Goal: Communication & Community: Ask a question

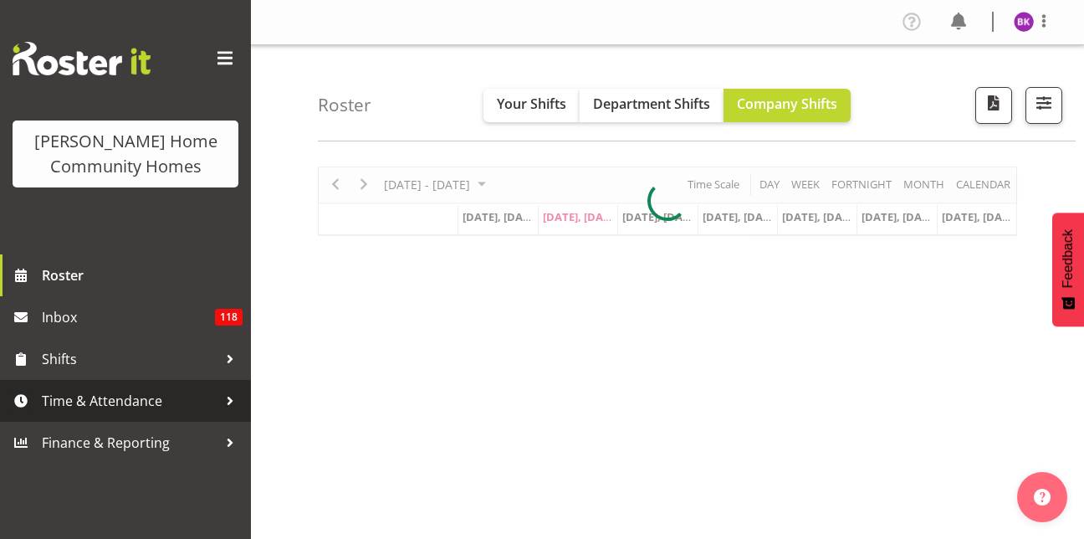
click at [150, 400] on span "Time & Attendance" at bounding box center [130, 400] width 176 height 25
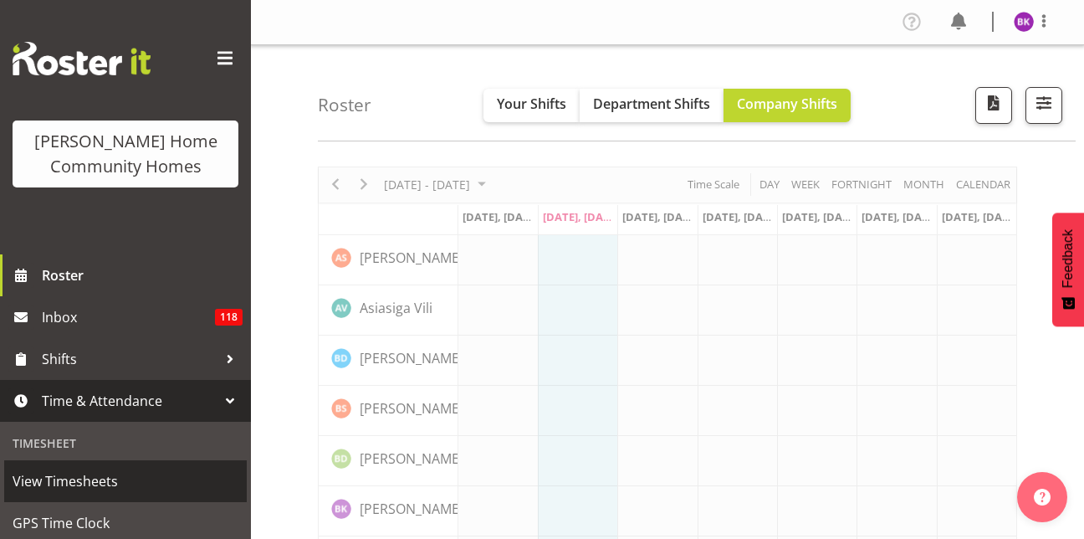
click at [35, 489] on span "View Timesheets" at bounding box center [126, 481] width 226 height 25
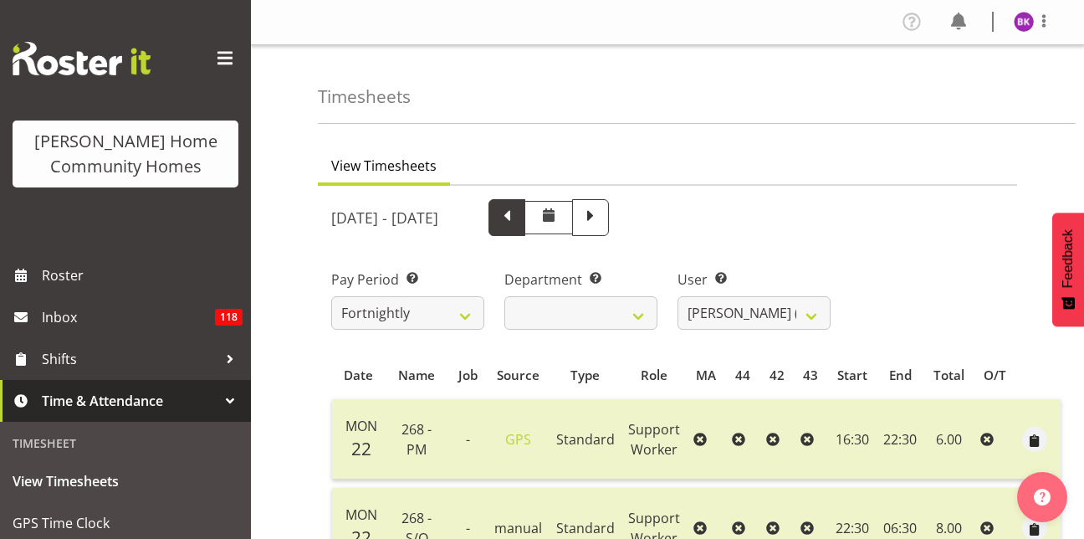
click at [525, 230] on span at bounding box center [507, 217] width 37 height 37
select select
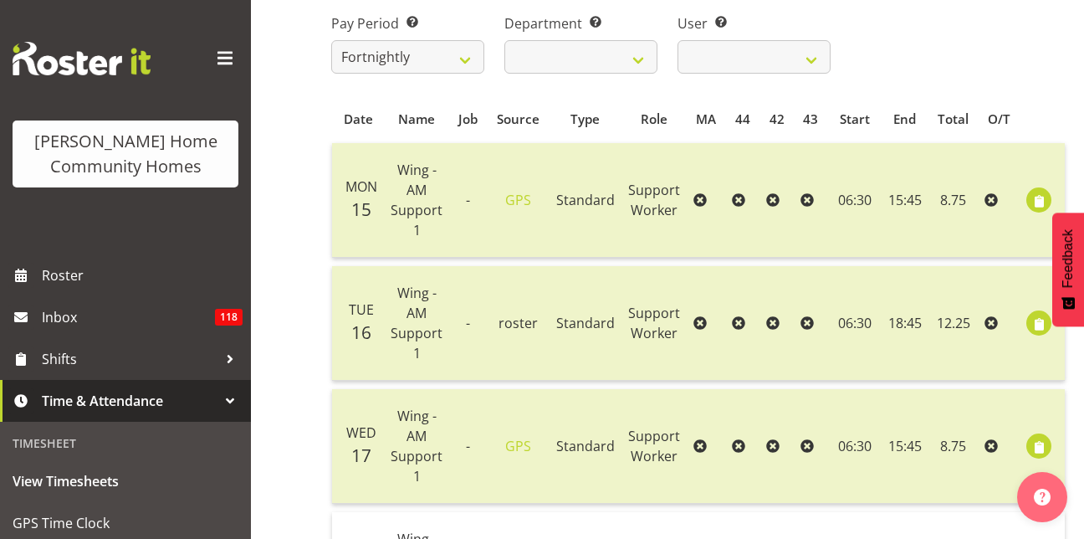
scroll to position [257, 0]
click at [1040, 327] on span "button" at bounding box center [1039, 323] width 19 height 19
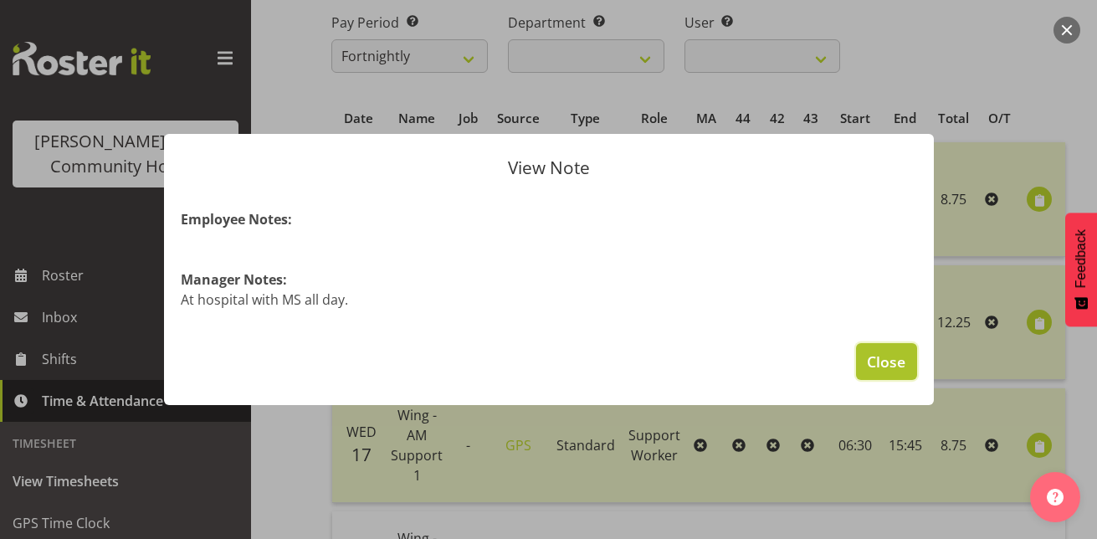
click at [892, 368] on span "Close" at bounding box center [886, 362] width 38 height 22
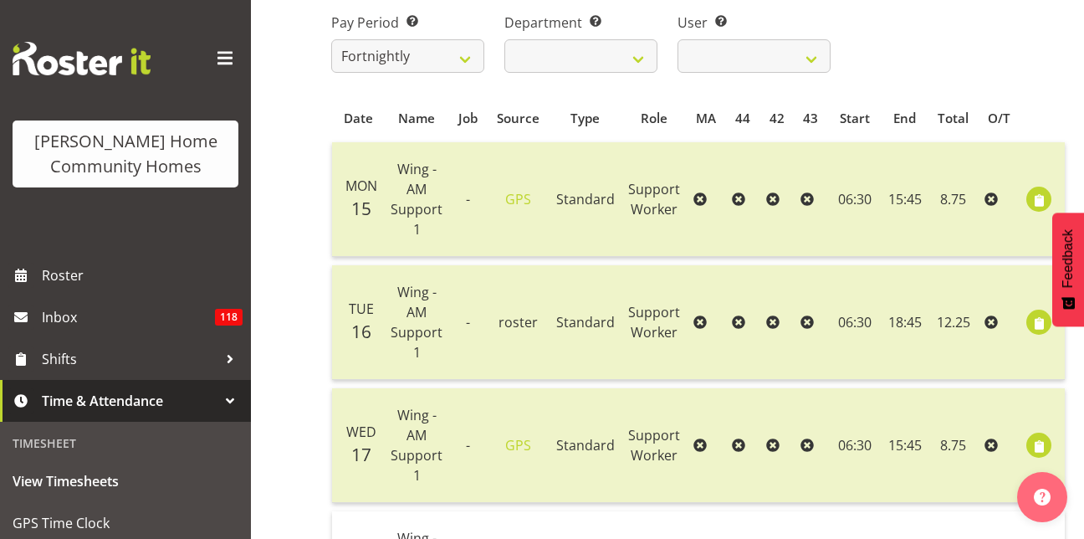
click at [905, 333] on td "18:45" at bounding box center [905, 322] width 47 height 115
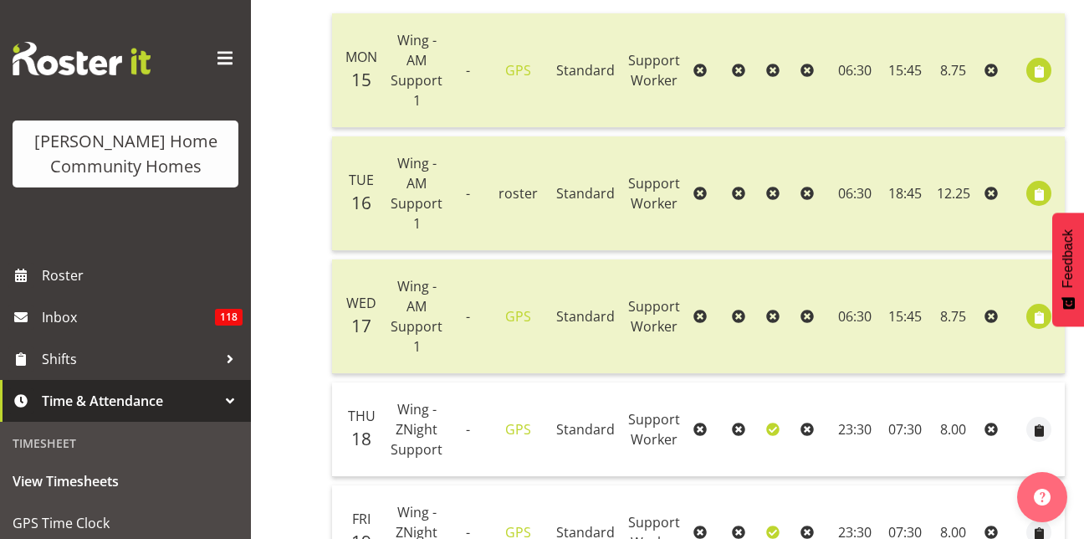
scroll to position [398, 0]
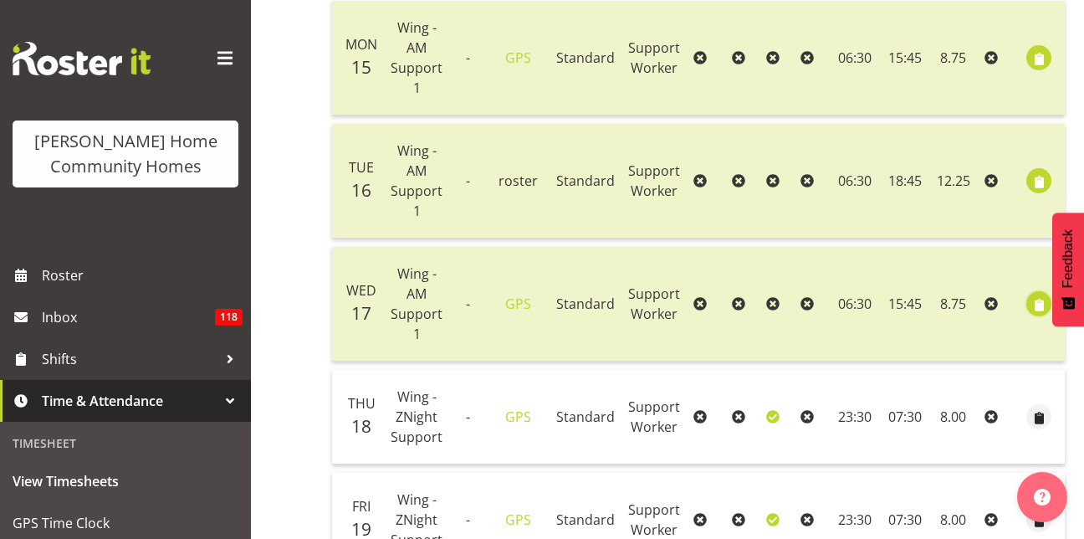
click at [1036, 312] on span "button" at bounding box center [1039, 304] width 19 height 19
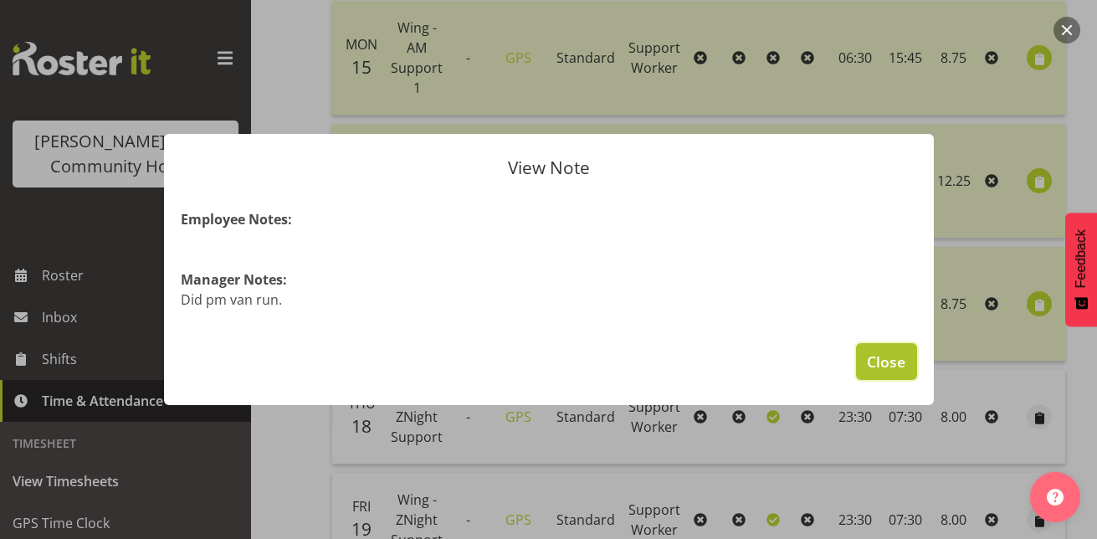
click at [884, 361] on span "Close" at bounding box center [886, 362] width 38 height 22
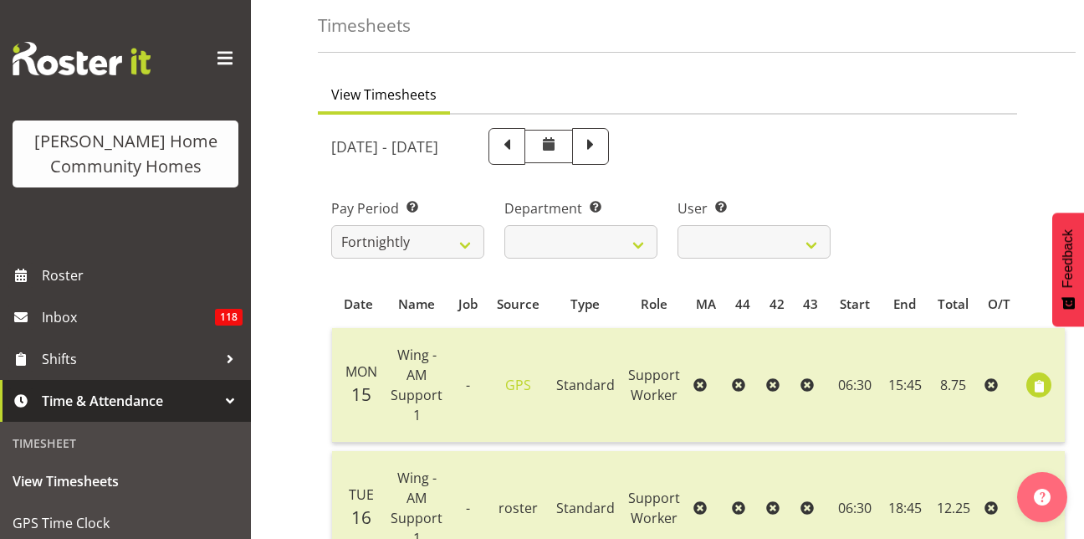
scroll to position [0, 0]
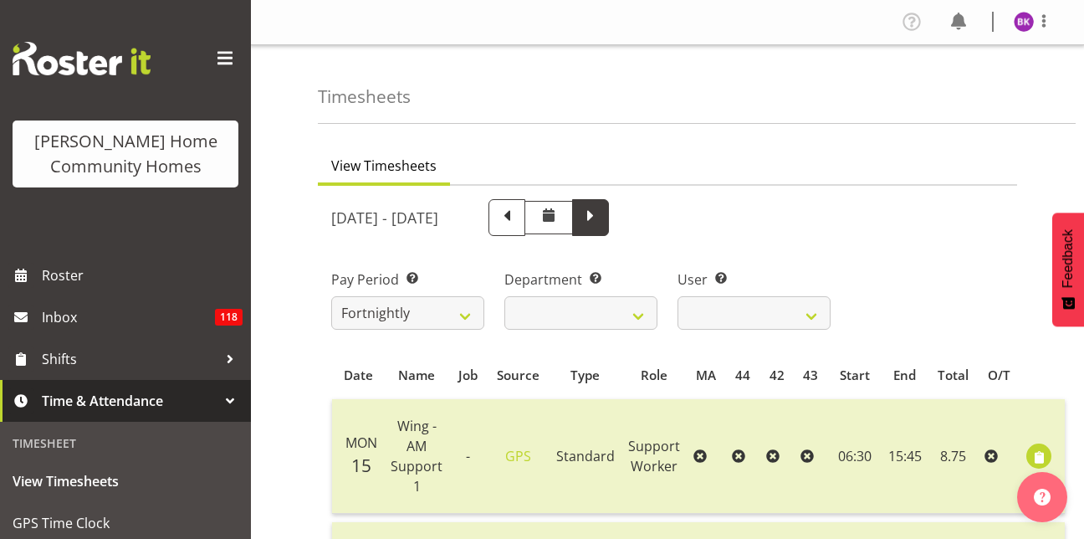
click at [609, 228] on span at bounding box center [590, 217] width 37 height 37
select select
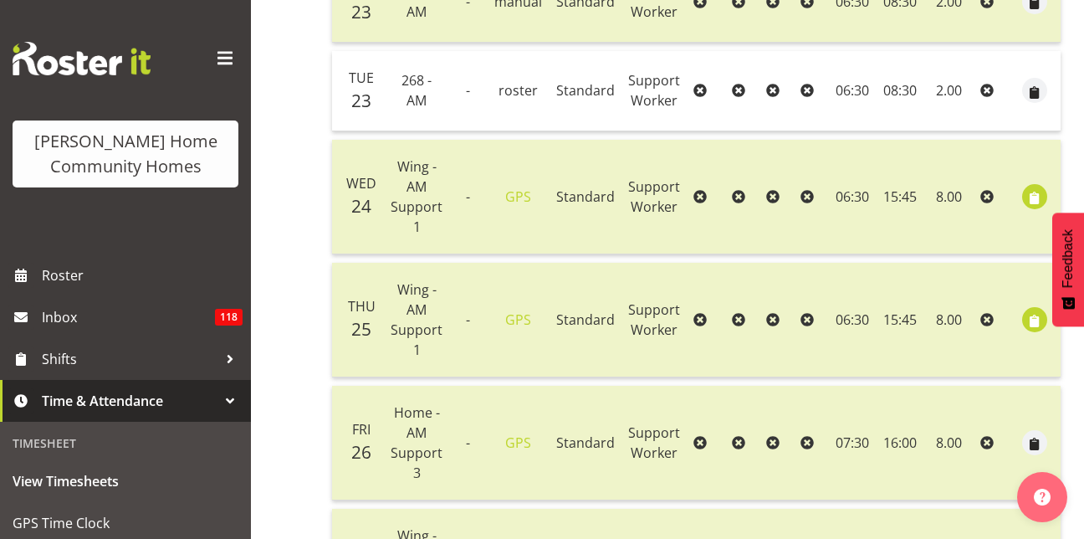
scroll to position [708, 0]
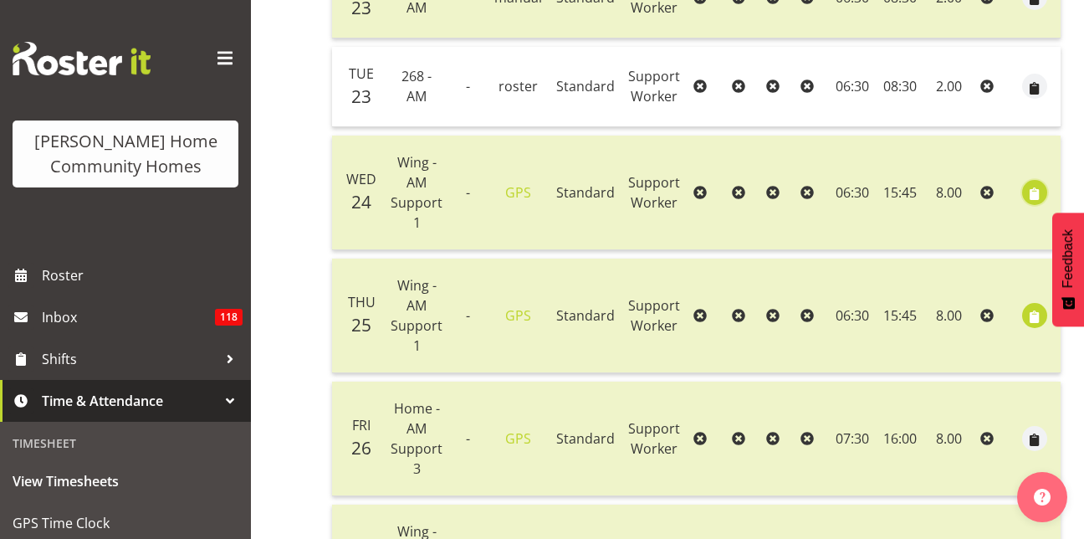
click at [1026, 189] on span "button" at bounding box center [1035, 193] width 19 height 19
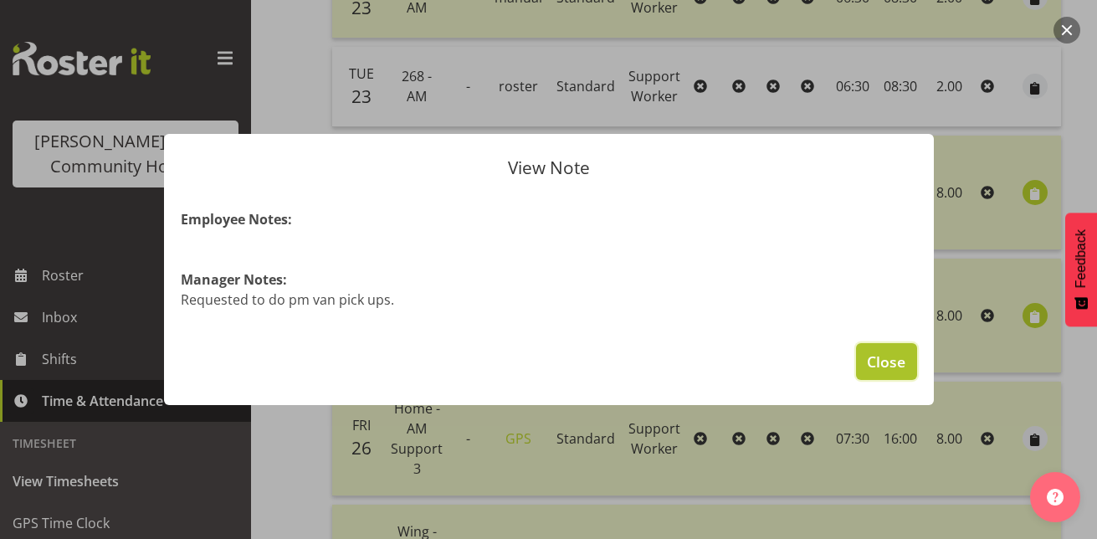
click at [903, 358] on span "Close" at bounding box center [886, 362] width 38 height 22
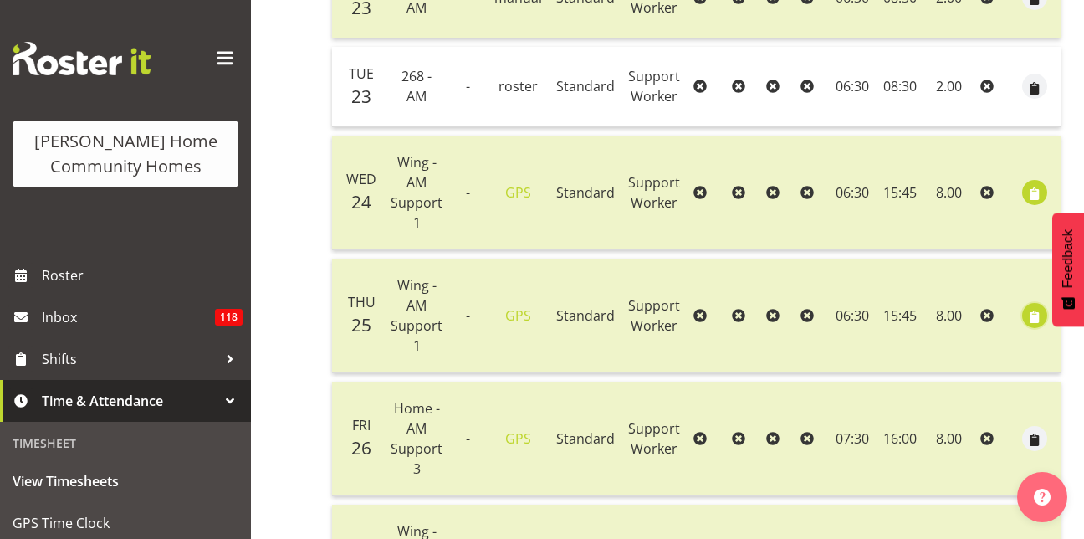
click at [1026, 323] on span "button" at bounding box center [1035, 316] width 19 height 19
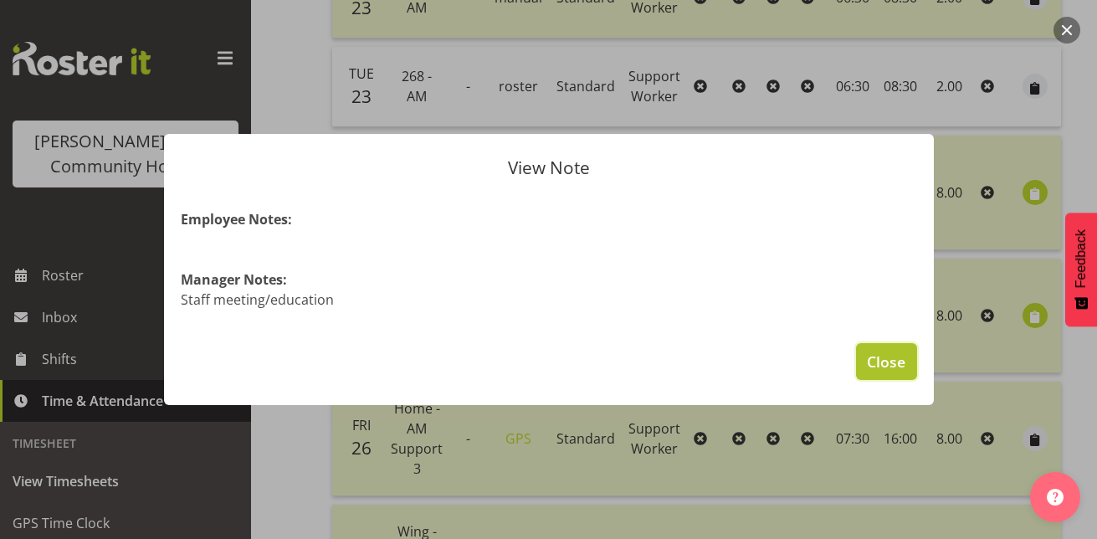
click at [878, 361] on span "Close" at bounding box center [886, 362] width 38 height 22
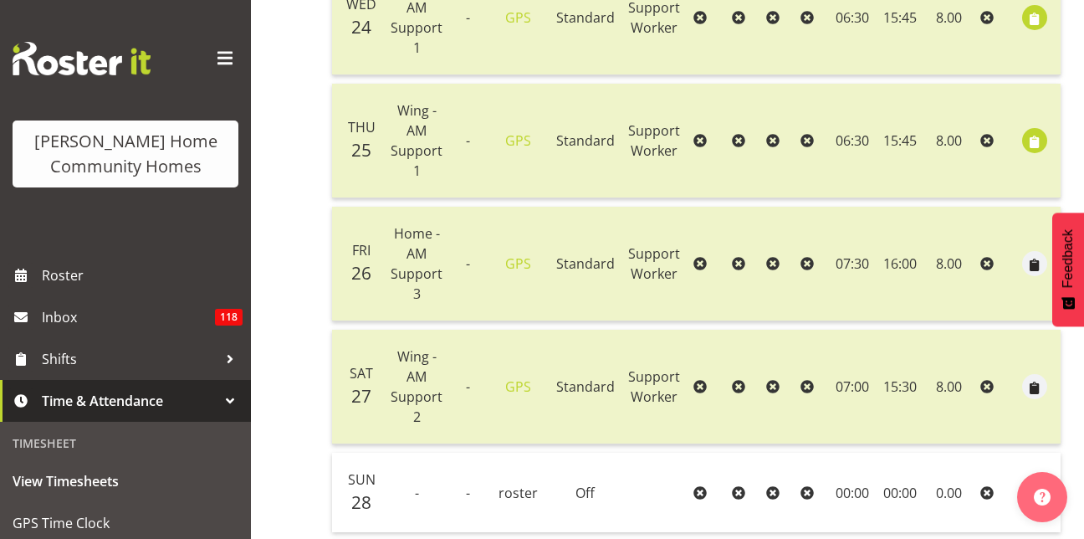
scroll to position [912, 0]
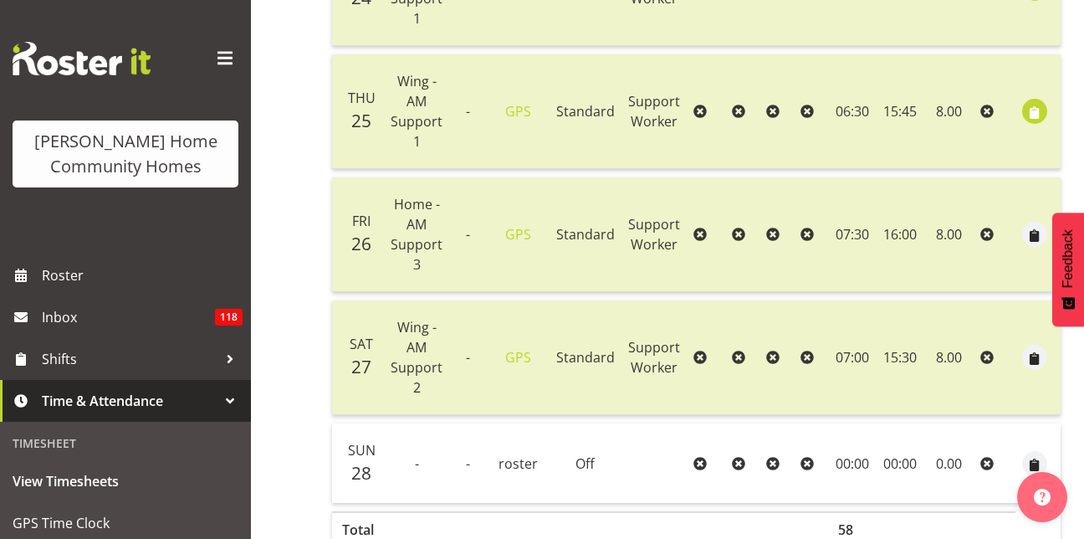
click at [955, 314] on td "8.00" at bounding box center [949, 357] width 50 height 115
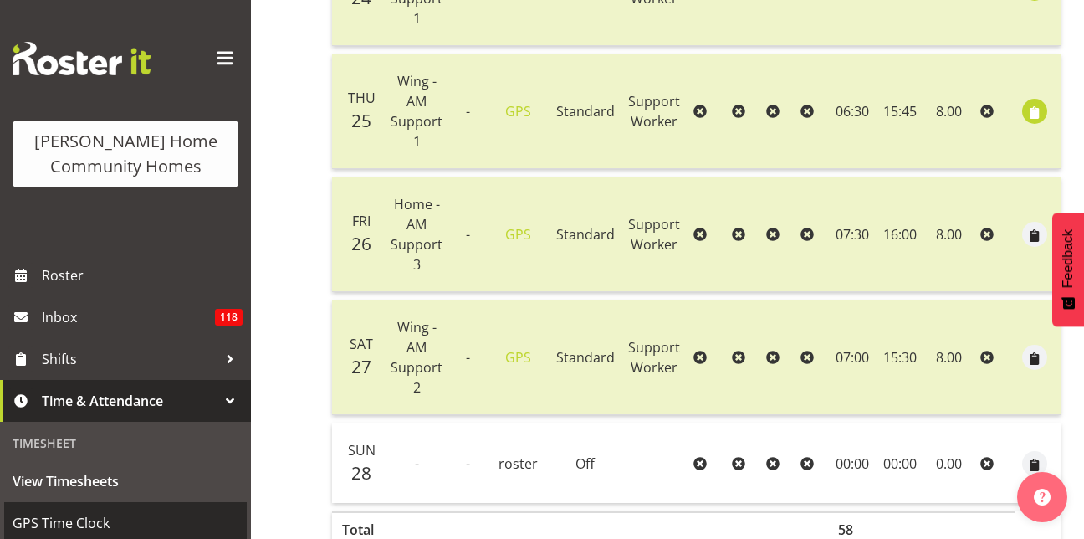
click at [158, 504] on link "GPS Time Clock" at bounding box center [125, 523] width 243 height 42
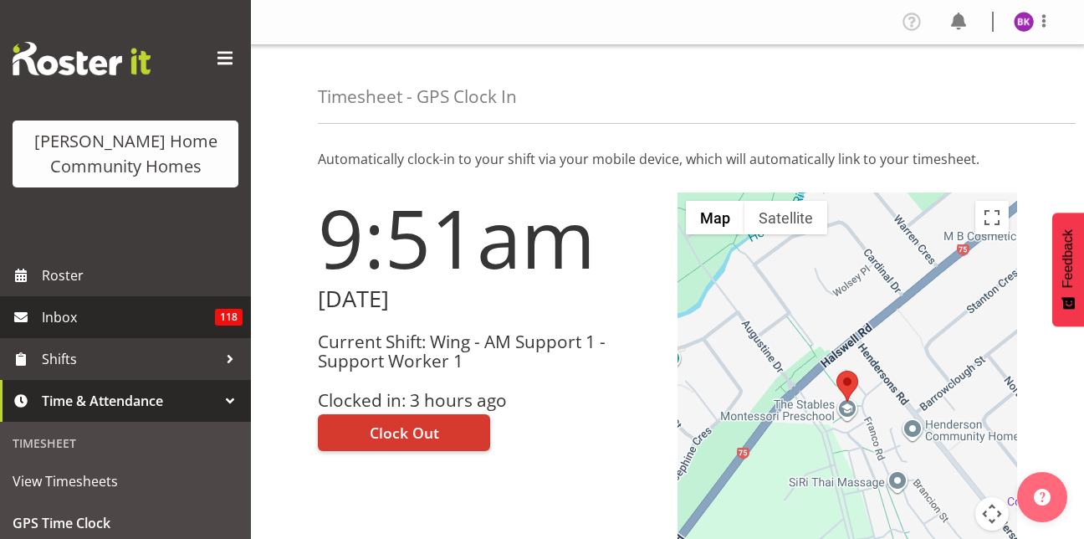
click at [90, 307] on span "Inbox" at bounding box center [128, 317] width 173 height 25
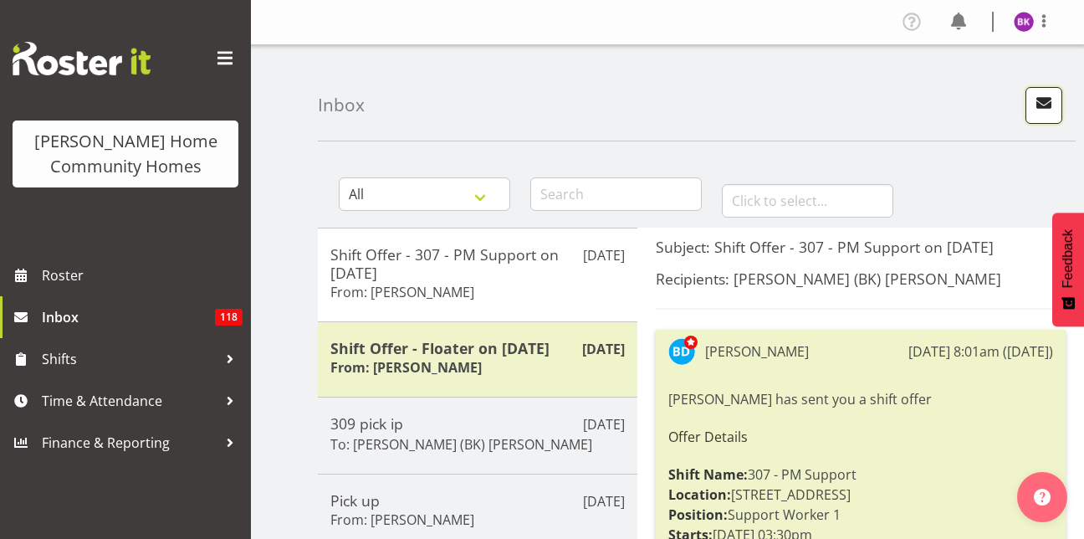
click at [1036, 98] on span "button" at bounding box center [1044, 103] width 22 height 22
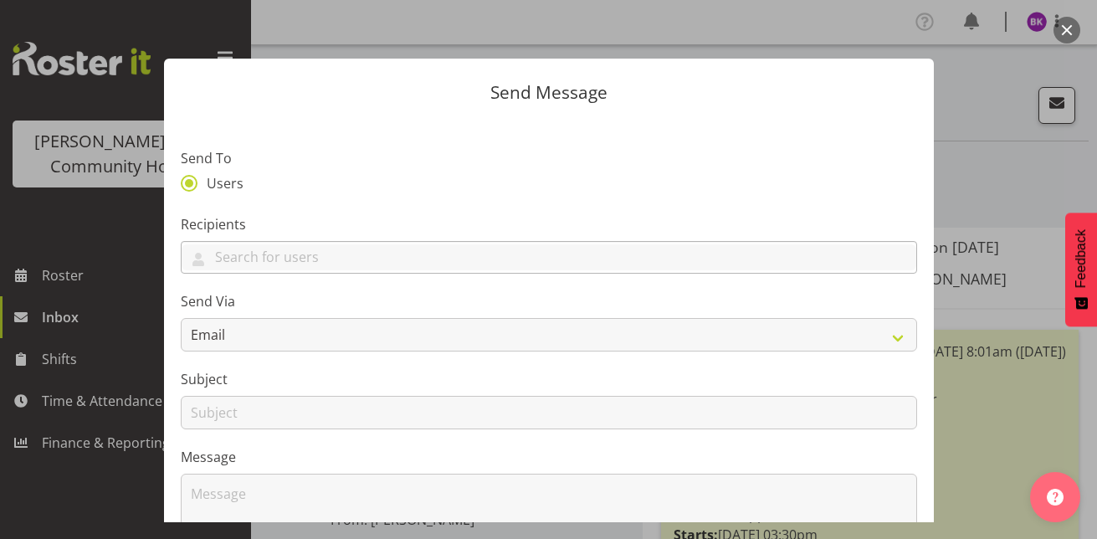
click at [407, 242] on div "Arshdeep Singh Asiasiga Vili Barbara Dunlop Billie Sothern Billie-Rose Dunlop B…" at bounding box center [549, 257] width 736 height 33
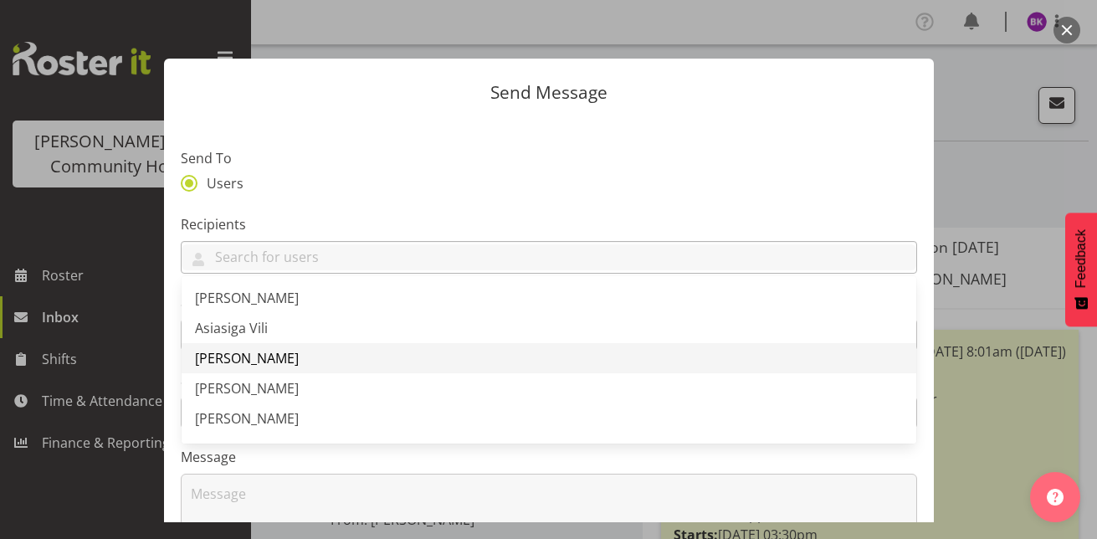
click at [309, 363] on link "[PERSON_NAME]" at bounding box center [549, 358] width 735 height 30
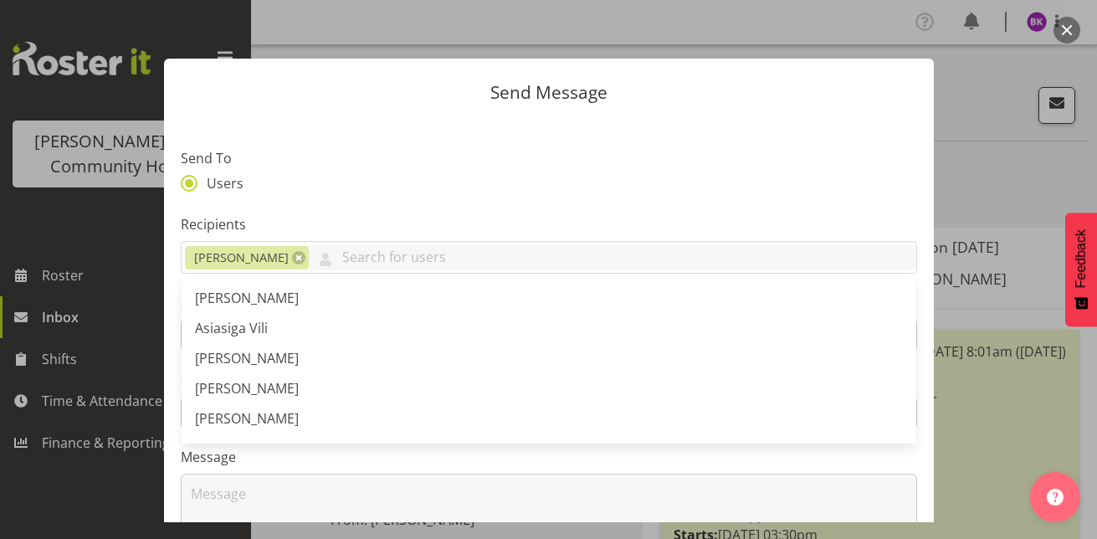
click at [310, 469] on div "Message" at bounding box center [549, 514] width 736 height 134
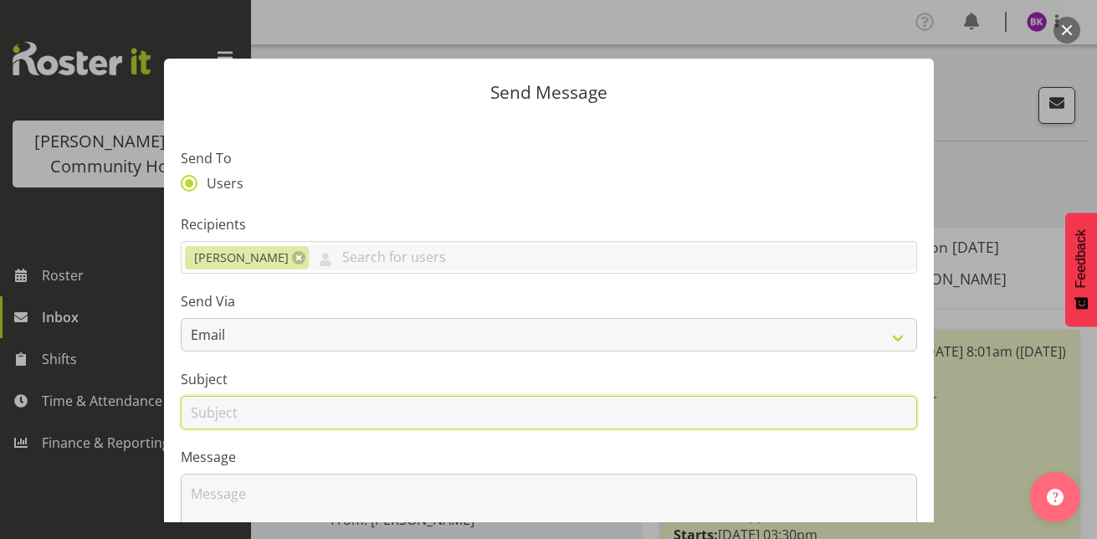
click at [307, 421] on input "text" at bounding box center [549, 412] width 736 height 33
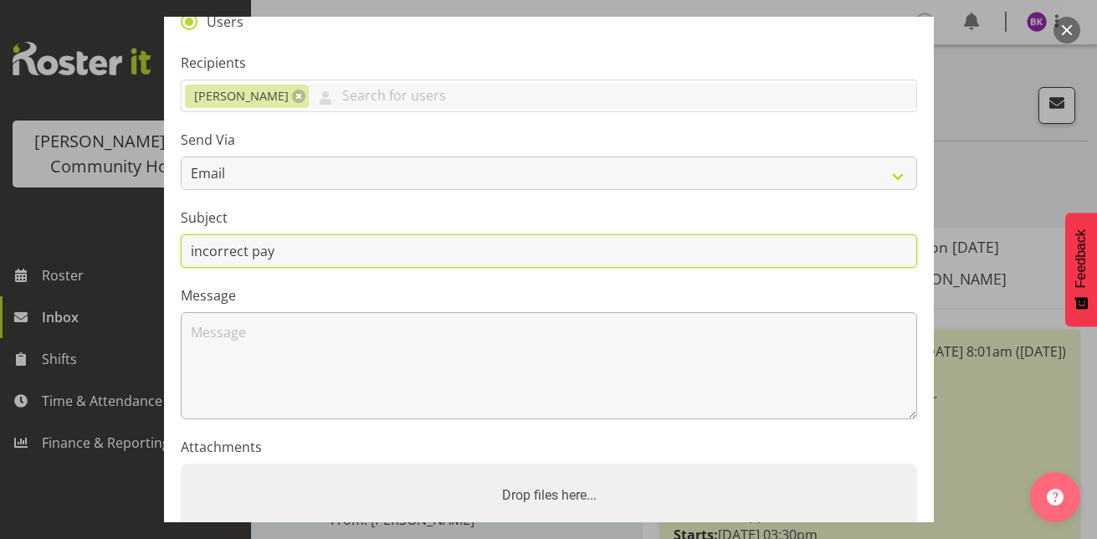
type input "incorrect pay"
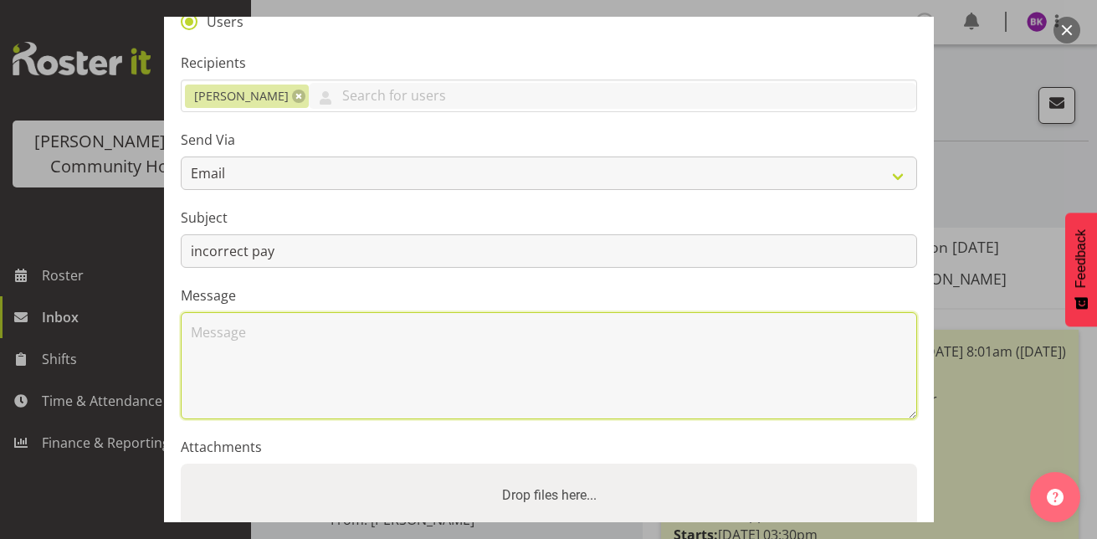
click at [269, 362] on textarea at bounding box center [549, 365] width 736 height 107
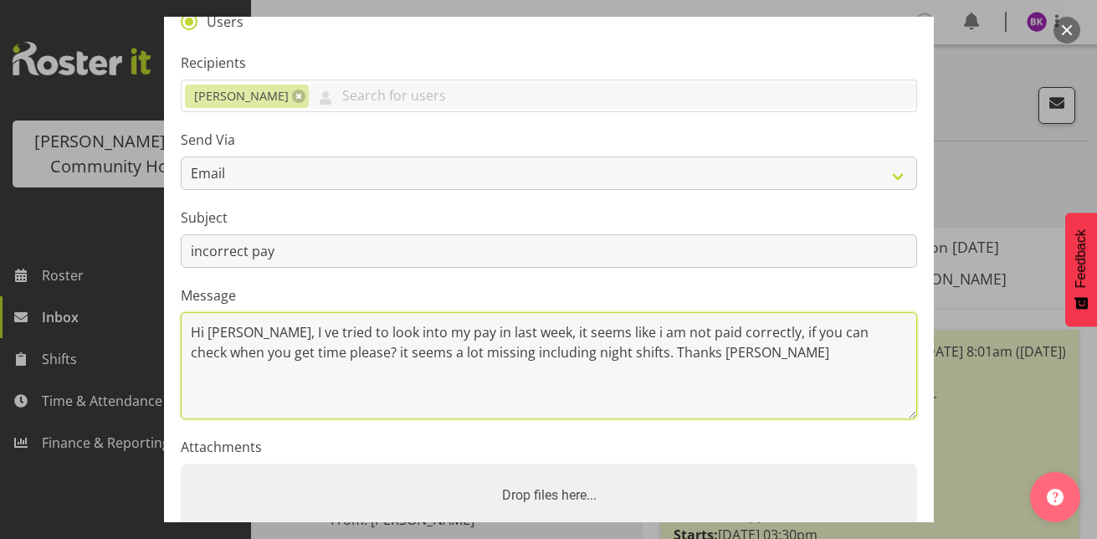
click at [559, 359] on textarea "Hi barb, I ve tried to look into my pay in last week, it seems like i am not pa…" at bounding box center [549, 365] width 736 height 107
click at [455, 385] on textarea "Hi barb, I ve tried to look into my pay in last week, it seems like i am not pa…" at bounding box center [549, 365] width 736 height 107
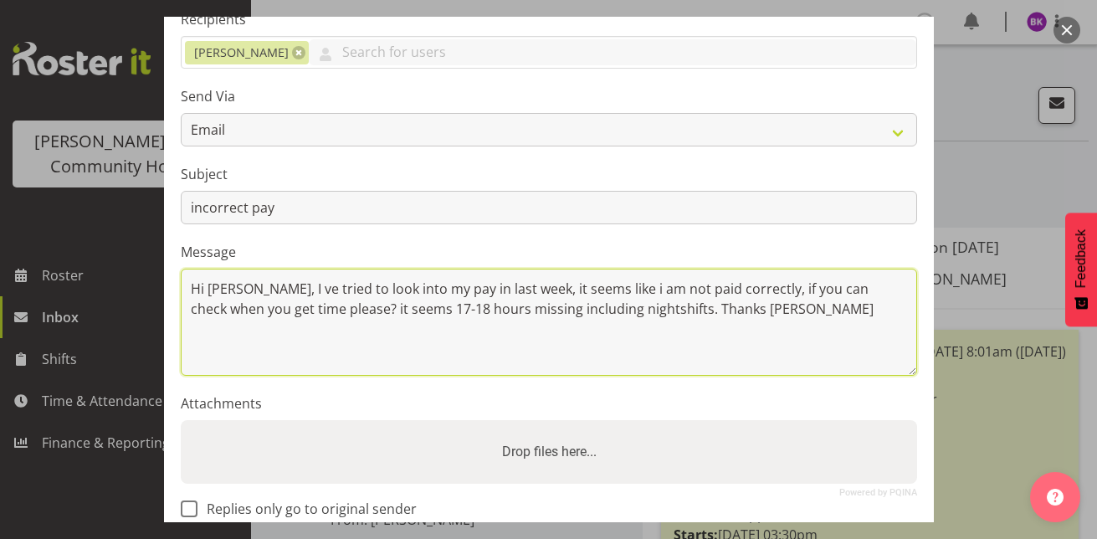
scroll to position [300, 0]
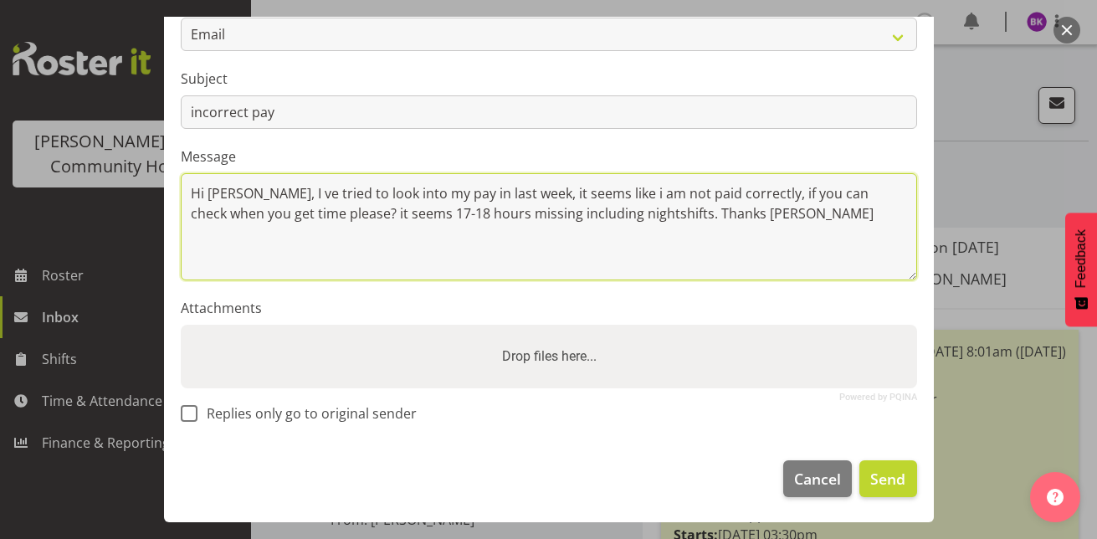
click at [248, 188] on textarea "Hi barb, I ve tried to look into my pay in last week, it seems like i am not pa…" at bounding box center [549, 226] width 736 height 107
type textarea "Hi barb, I've tried to look into my pay in last week, it seems like i am not pa…"
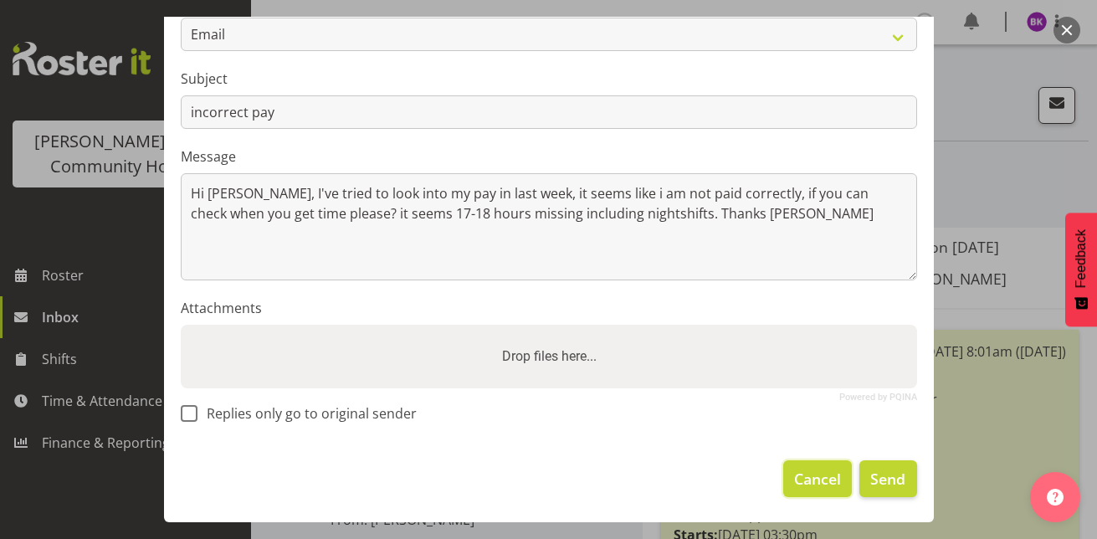
click at [812, 476] on span "Cancel" at bounding box center [817, 479] width 47 height 22
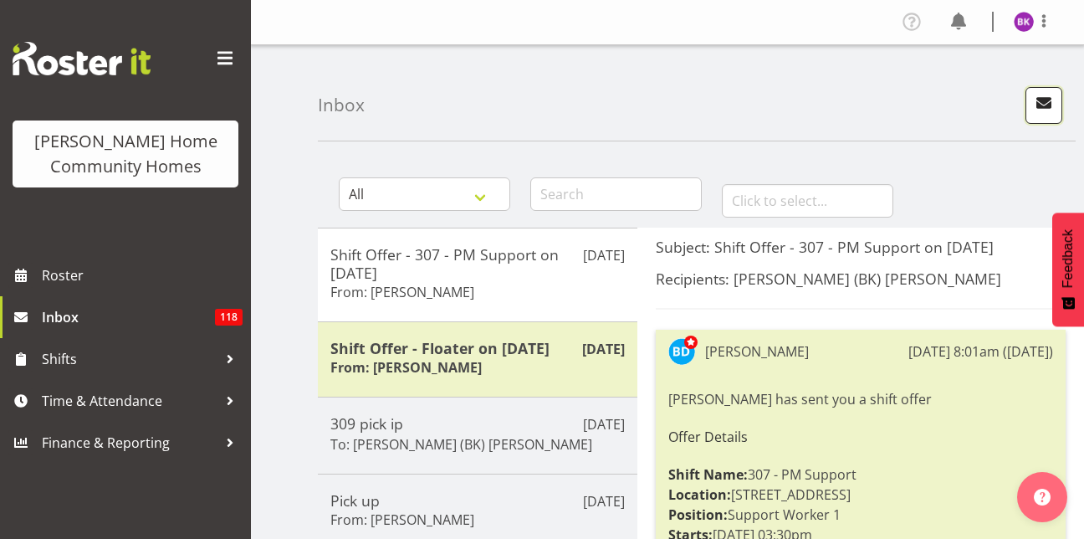
click at [1050, 96] on span "button" at bounding box center [1044, 103] width 22 height 22
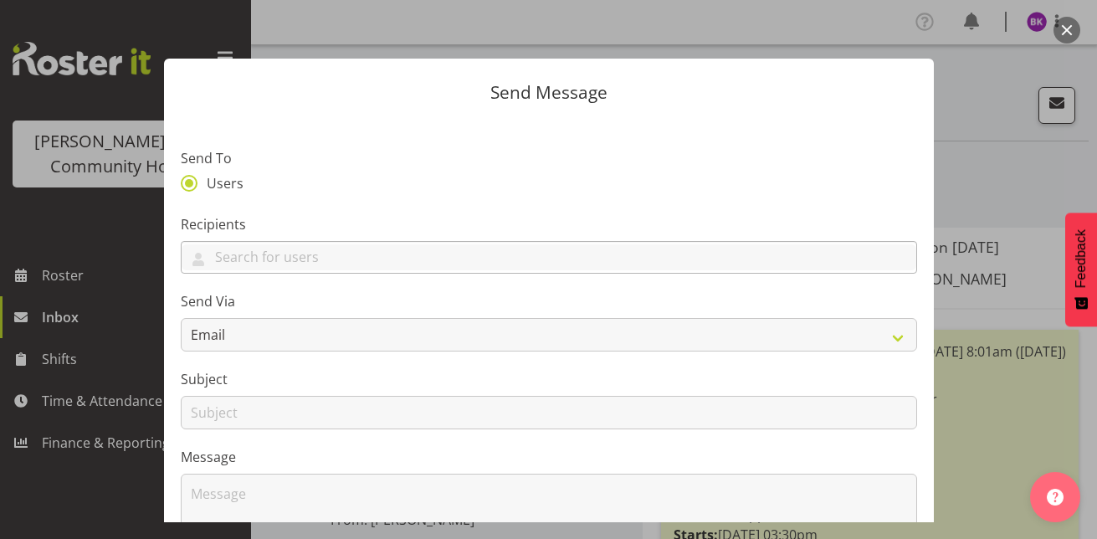
click at [628, 274] on div at bounding box center [549, 257] width 736 height 33
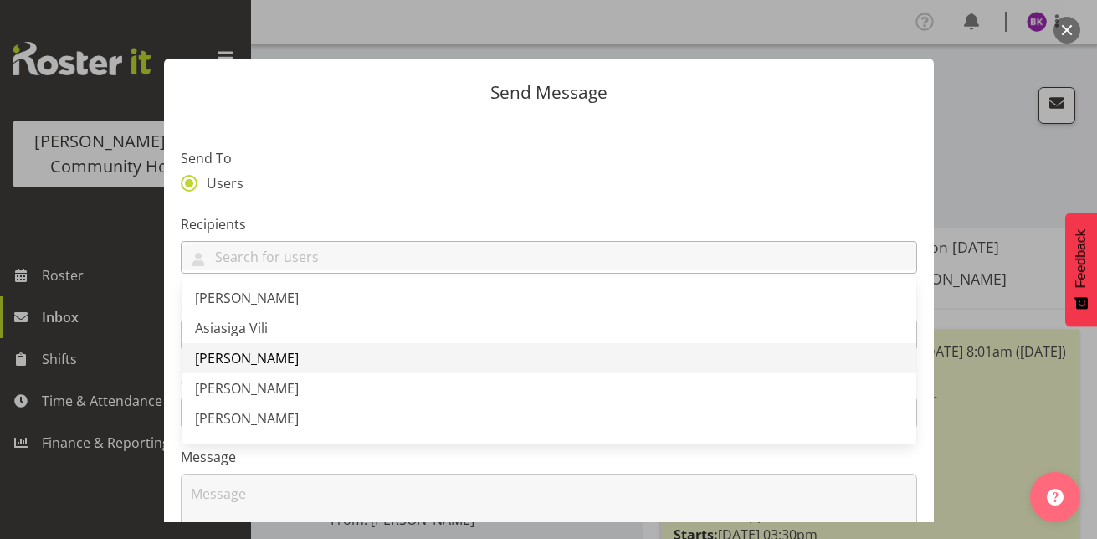
click at [392, 368] on link "[PERSON_NAME]" at bounding box center [549, 358] width 735 height 30
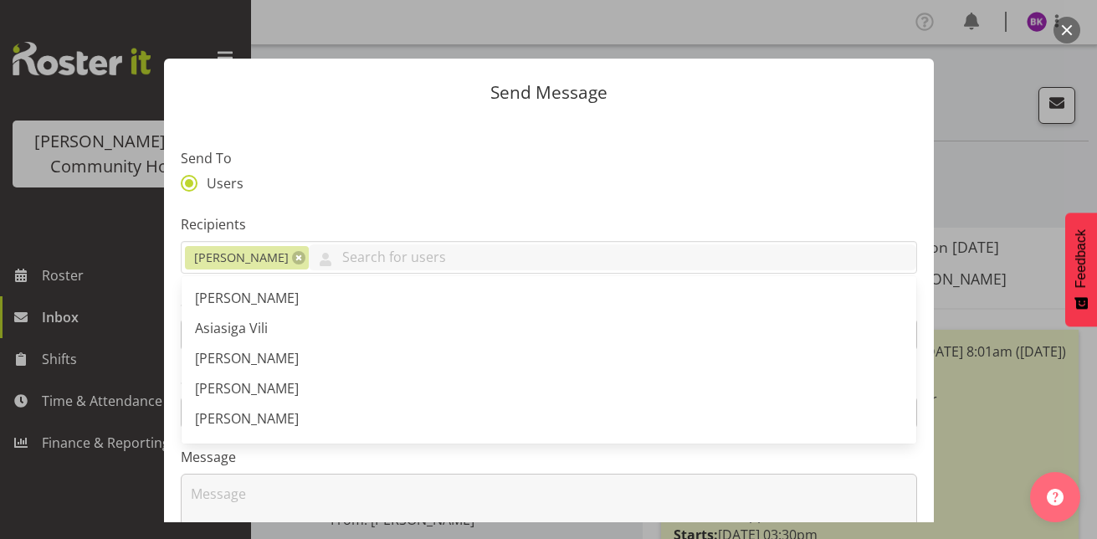
click at [469, 136] on section "Send To Users Recipients Barbara Dunlop Arshdeep Singh Asiasiga Vili Barbara Du…" at bounding box center [549, 431] width 770 height 627
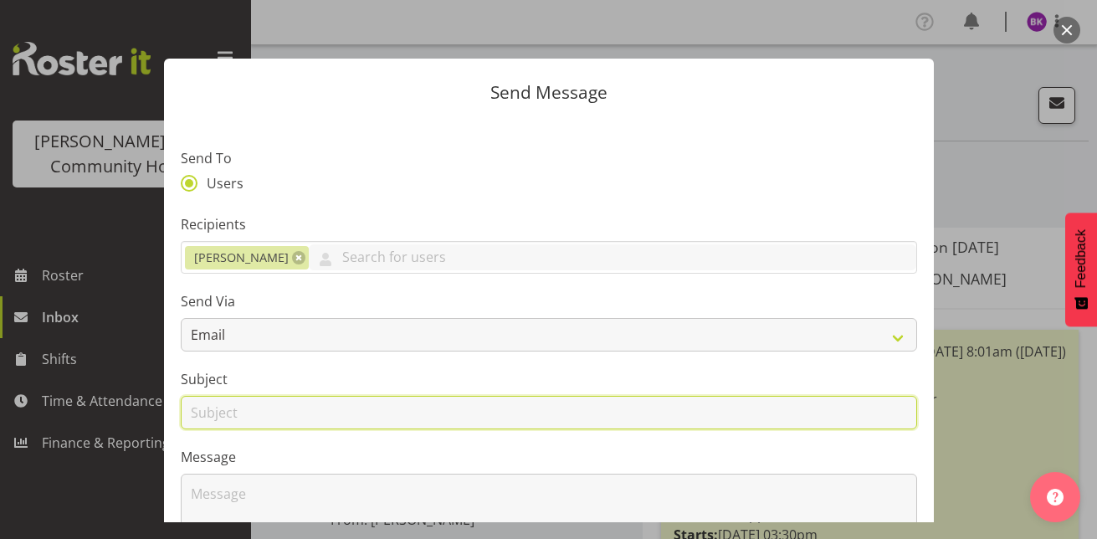
click at [390, 418] on input "text" at bounding box center [549, 412] width 736 height 33
type input "incorrect pay"
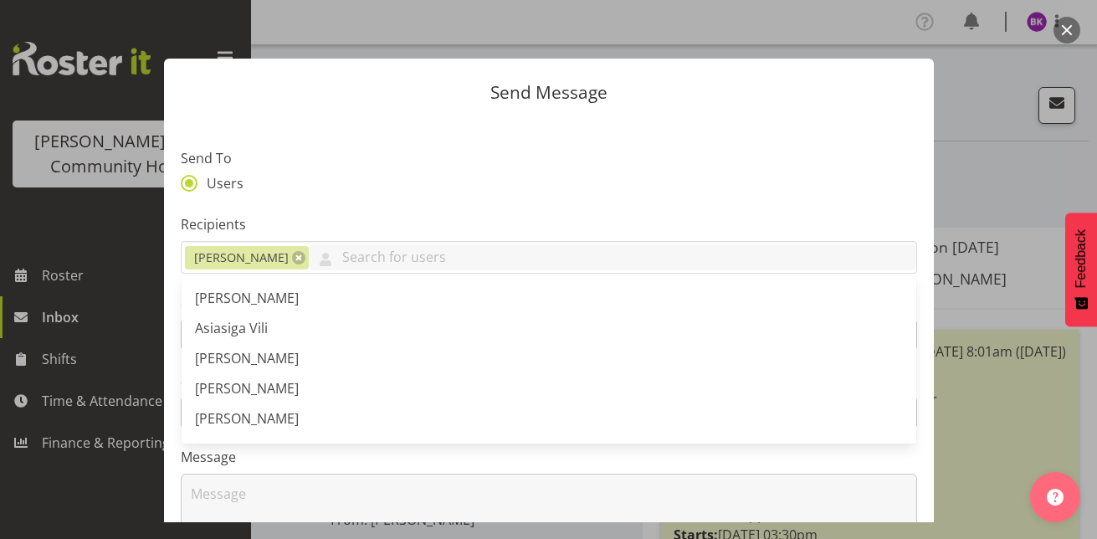
click at [339, 464] on label "Message" at bounding box center [549, 457] width 736 height 20
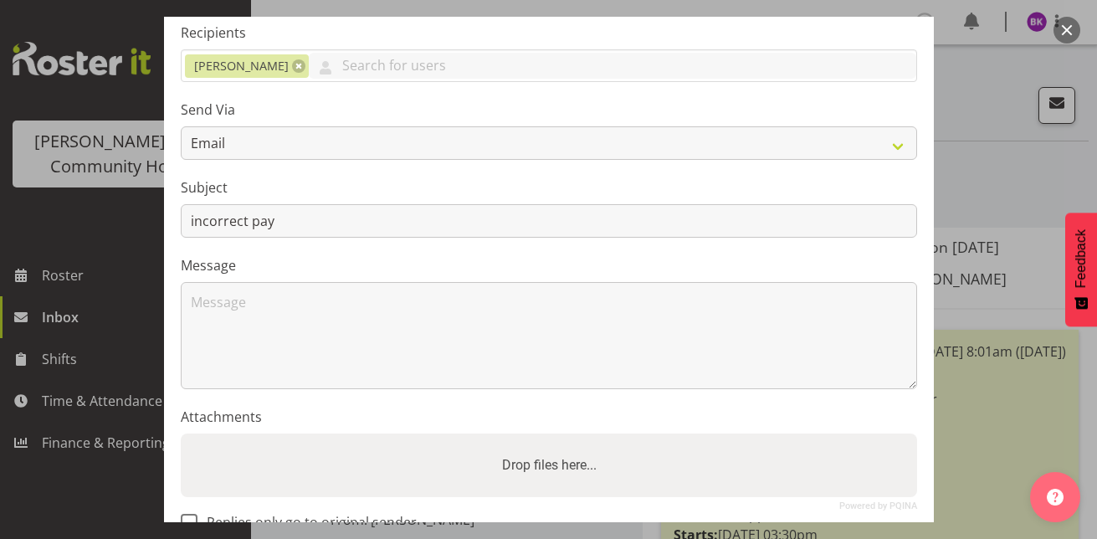
scroll to position [192, 0]
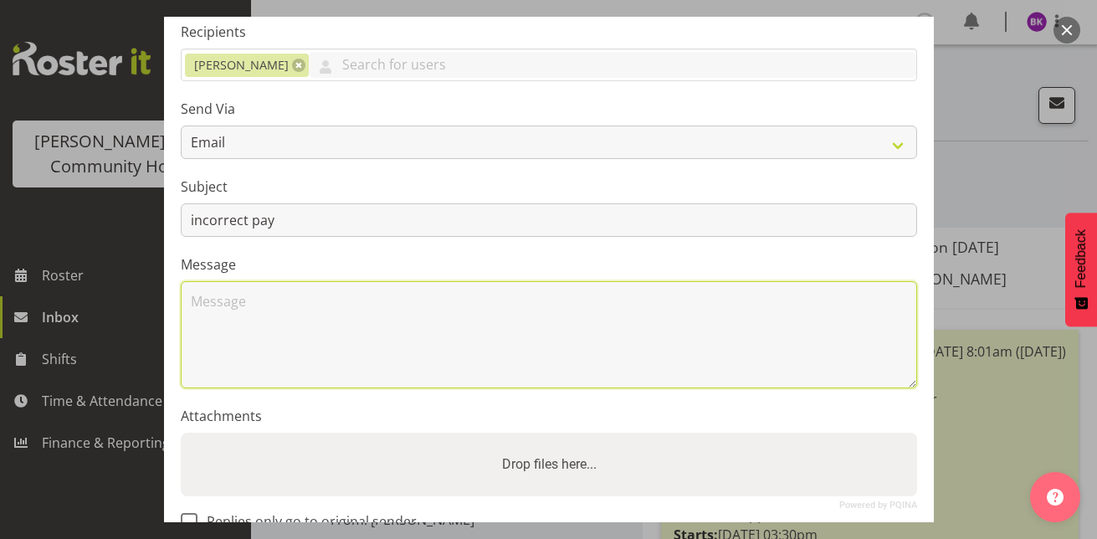
click at [301, 361] on textarea at bounding box center [549, 334] width 736 height 107
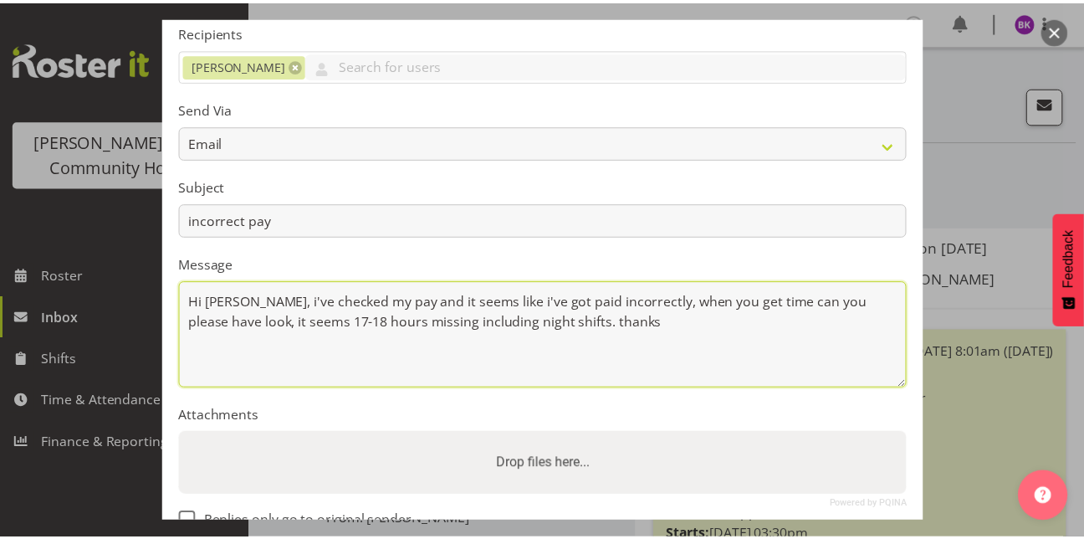
scroll to position [300, 0]
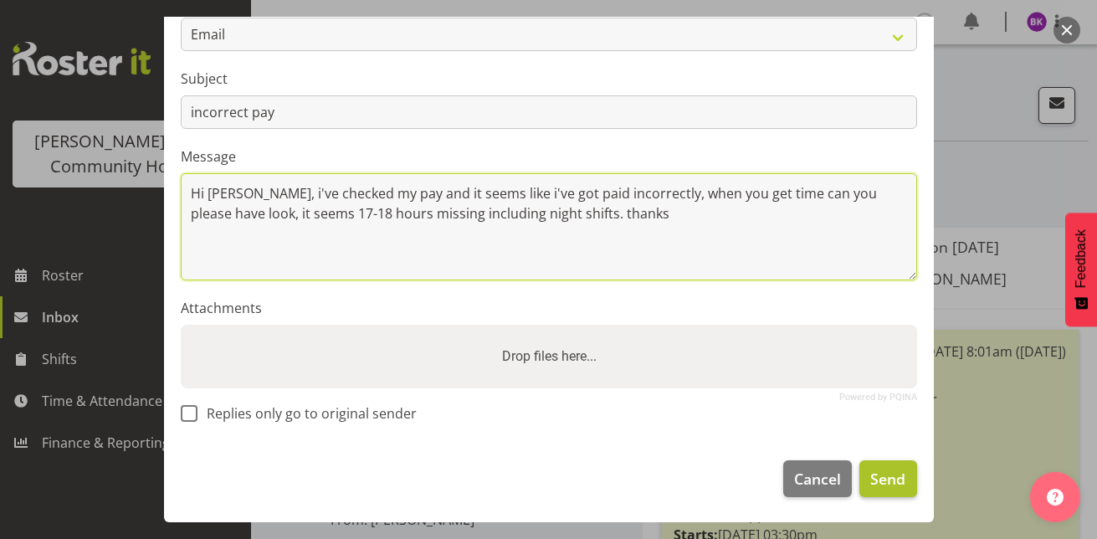
type textarea "Hi barb, i've checked my pay and it seems like i've got paid incorrectly, when …"
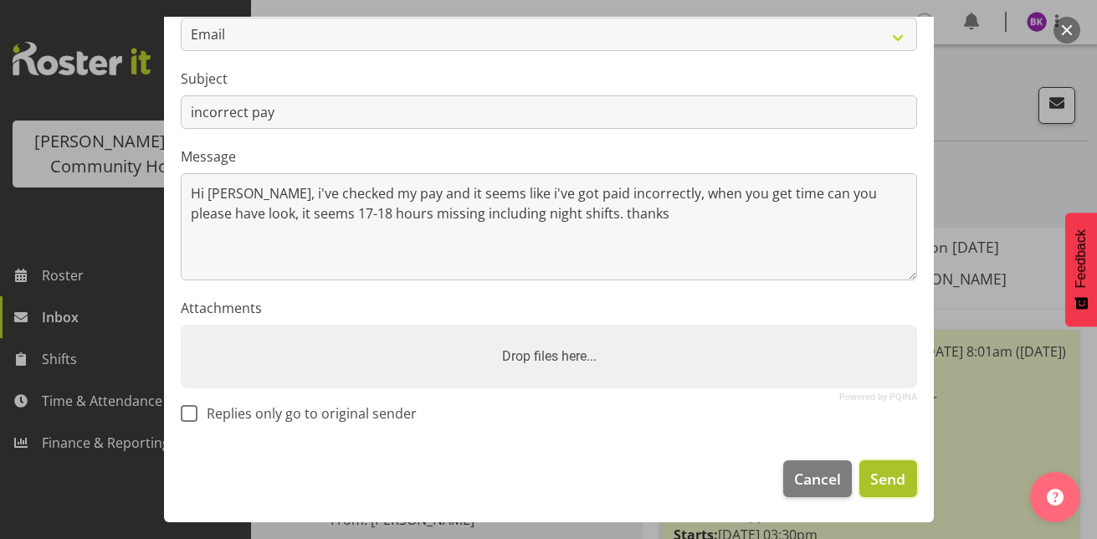
click at [875, 486] on span "Send" at bounding box center [887, 479] width 35 height 22
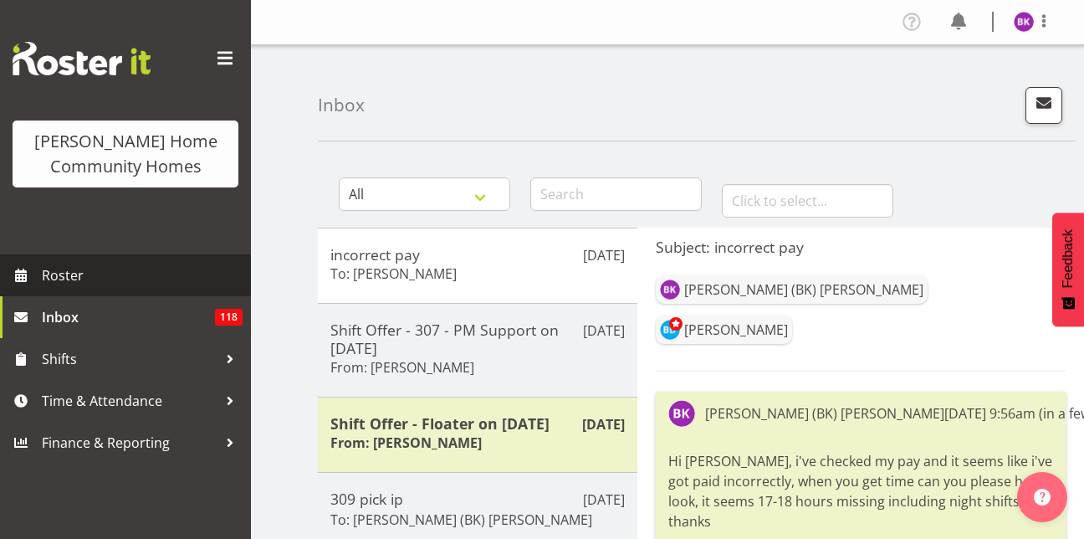
click at [165, 272] on span "Roster" at bounding box center [142, 275] width 201 height 25
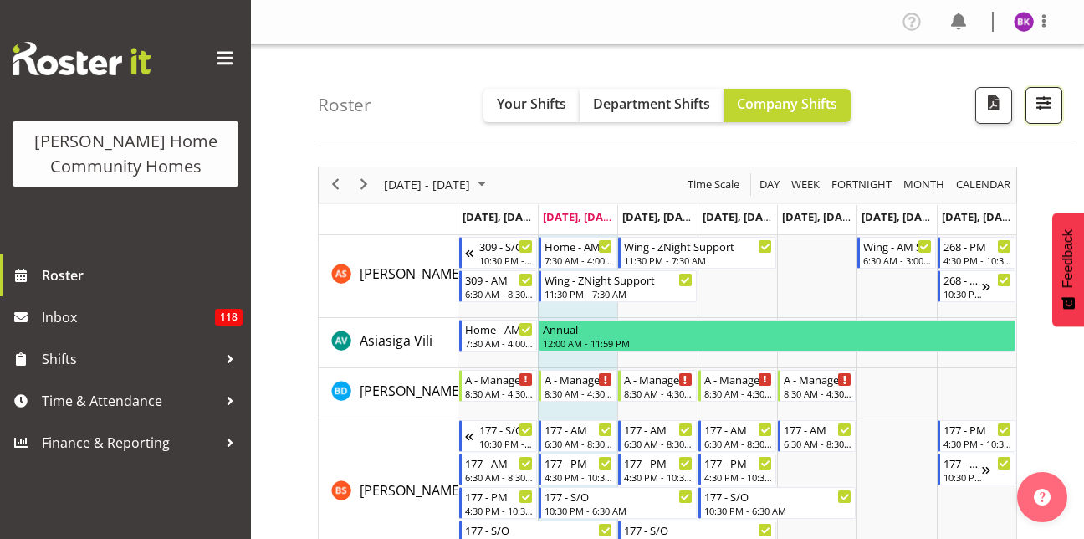
click at [1045, 107] on span "button" at bounding box center [1044, 103] width 22 height 22
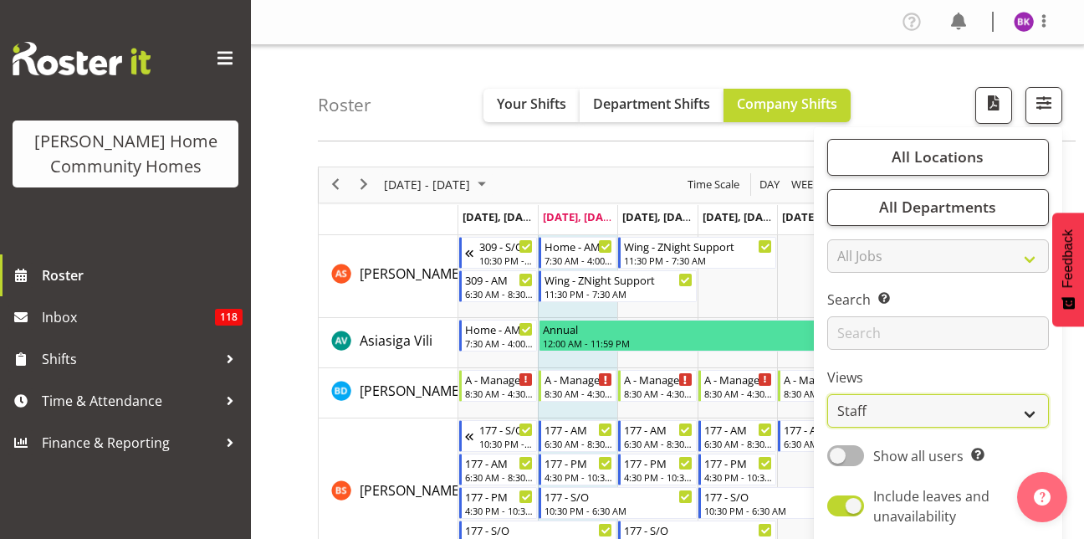
click at [912, 424] on select "Staff Role Shift - Horizontal Shift - Vertical Staff - Location" at bounding box center [938, 410] width 222 height 33
select select "role"
click at [828, 394] on select "Staff Role Shift - Horizontal Shift - Vertical Staff - Location" at bounding box center [938, 410] width 222 height 33
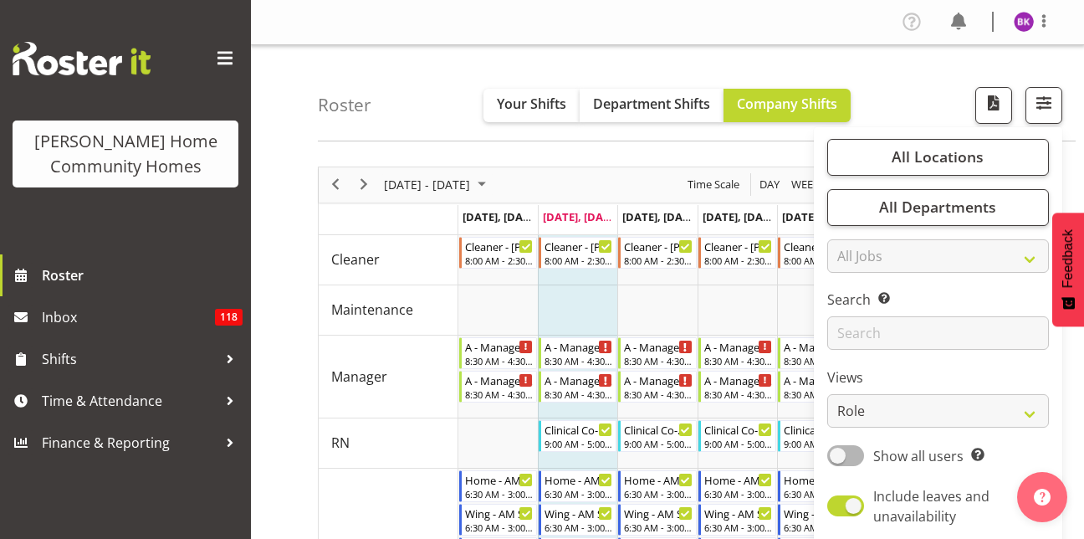
click at [888, 88] on div "Roster Your Shifts Department Shifts Company Shifts All Locations Clear [STREET…" at bounding box center [697, 93] width 758 height 96
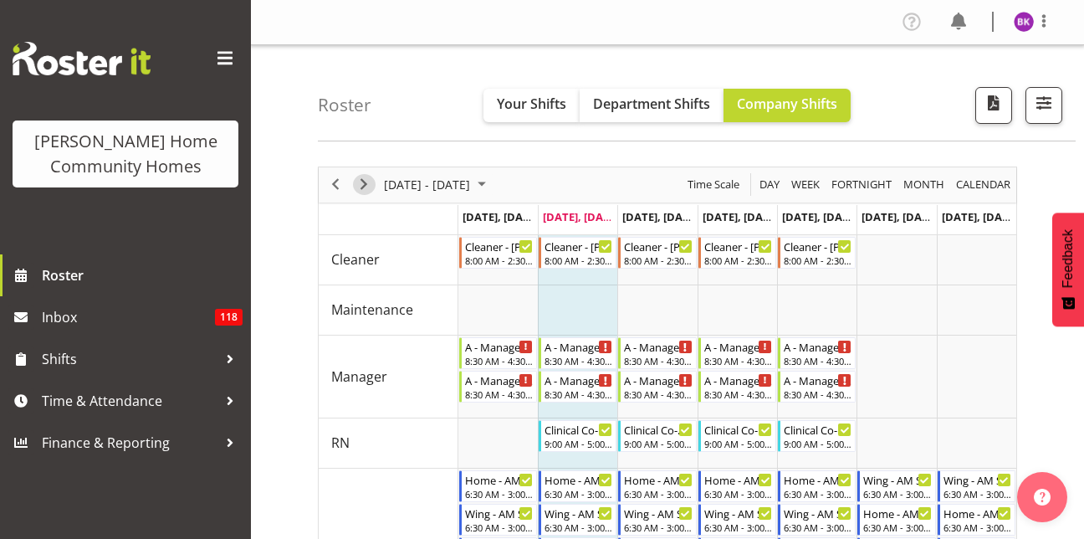
click at [366, 179] on span "Next" at bounding box center [364, 184] width 20 height 21
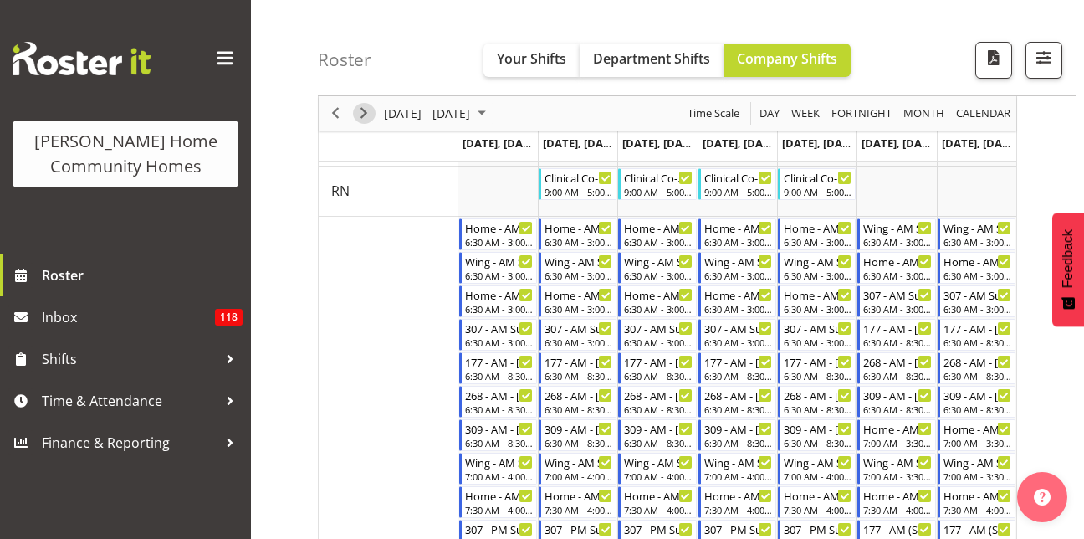
scroll to position [253, 0]
click at [482, 499] on div "Home - AM Support 3 - [PERSON_NAME] (BK) [PERSON_NAME]" at bounding box center [499, 493] width 69 height 17
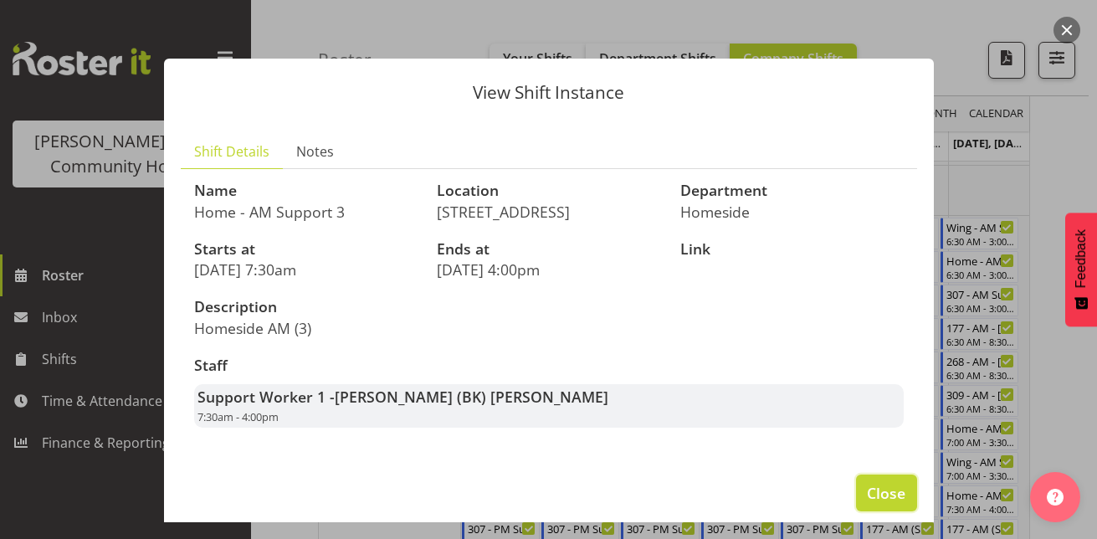
click at [888, 489] on span "Close" at bounding box center [886, 493] width 38 height 22
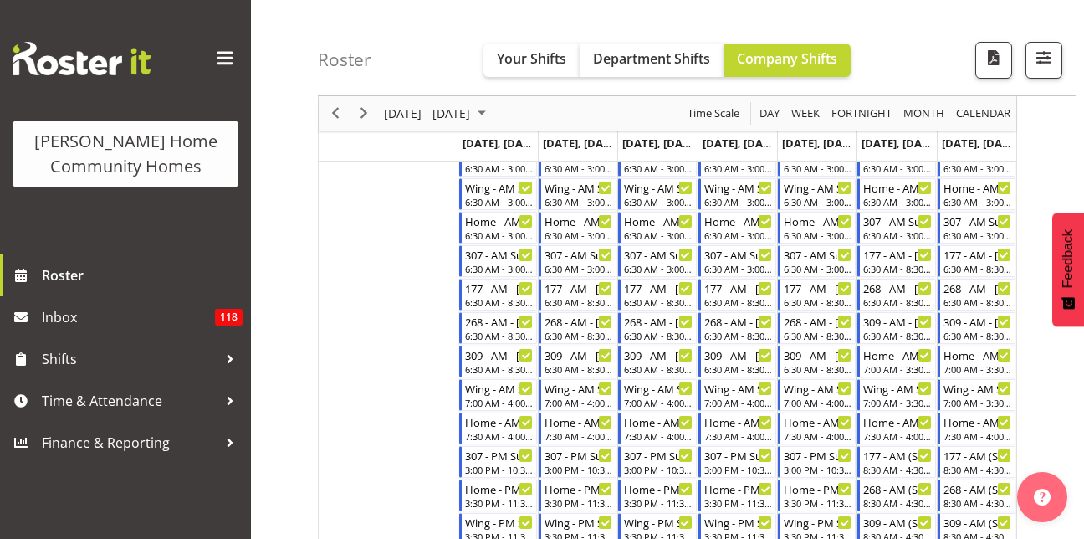
scroll to position [0, 0]
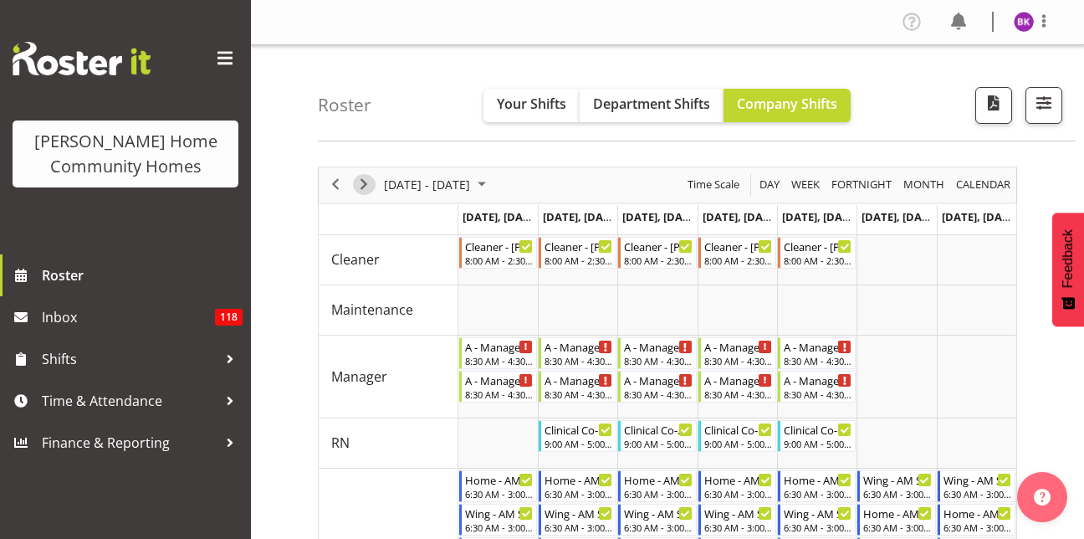
click at [363, 182] on span "Next" at bounding box center [364, 184] width 20 height 21
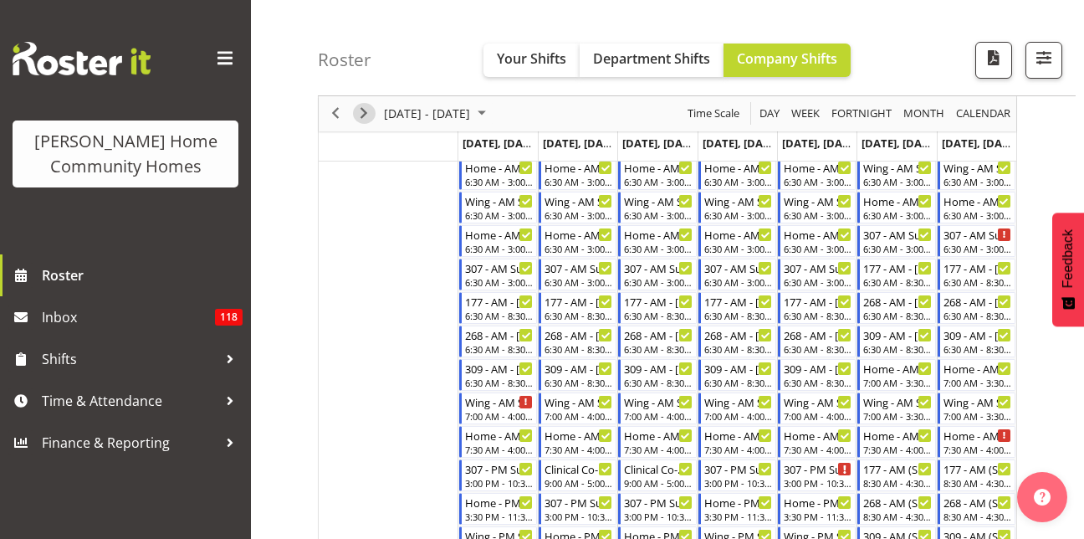
scroll to position [326, 0]
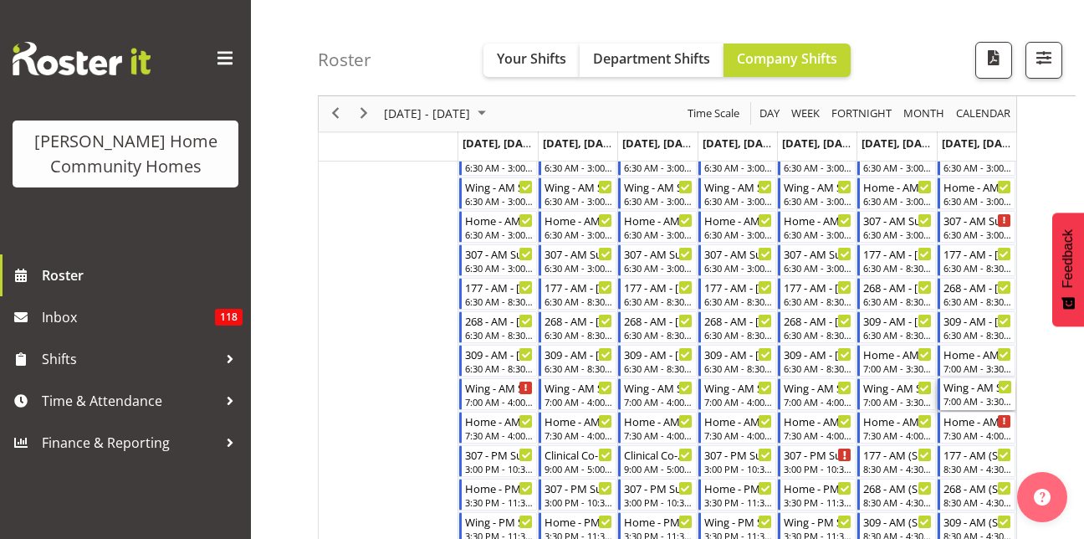
click at [974, 387] on div "Wing - AM Support 2 - [PERSON_NAME]" at bounding box center [978, 386] width 69 height 17
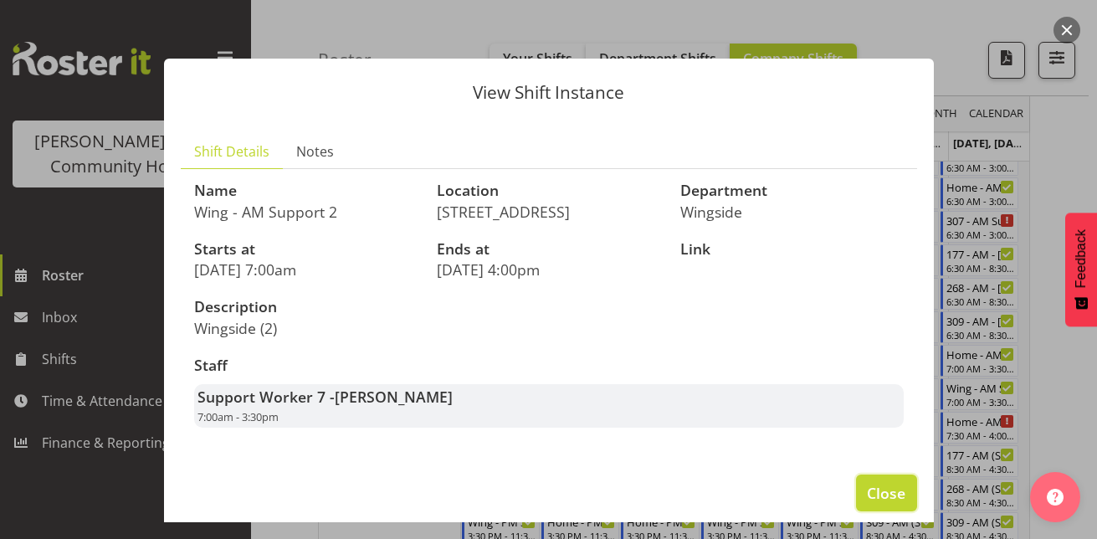
click at [870, 493] on span "Close" at bounding box center [886, 493] width 38 height 22
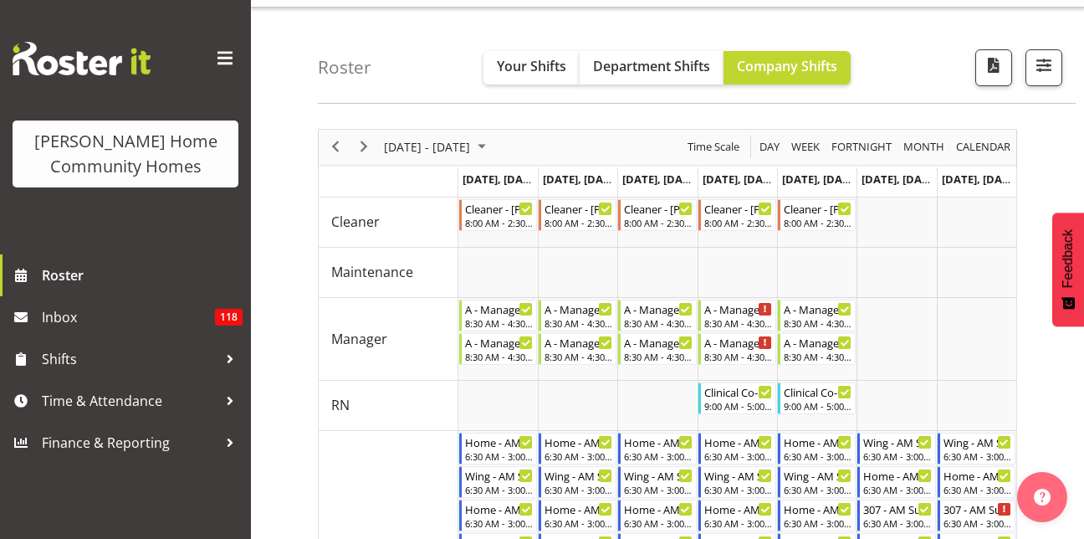
scroll to position [36, 0]
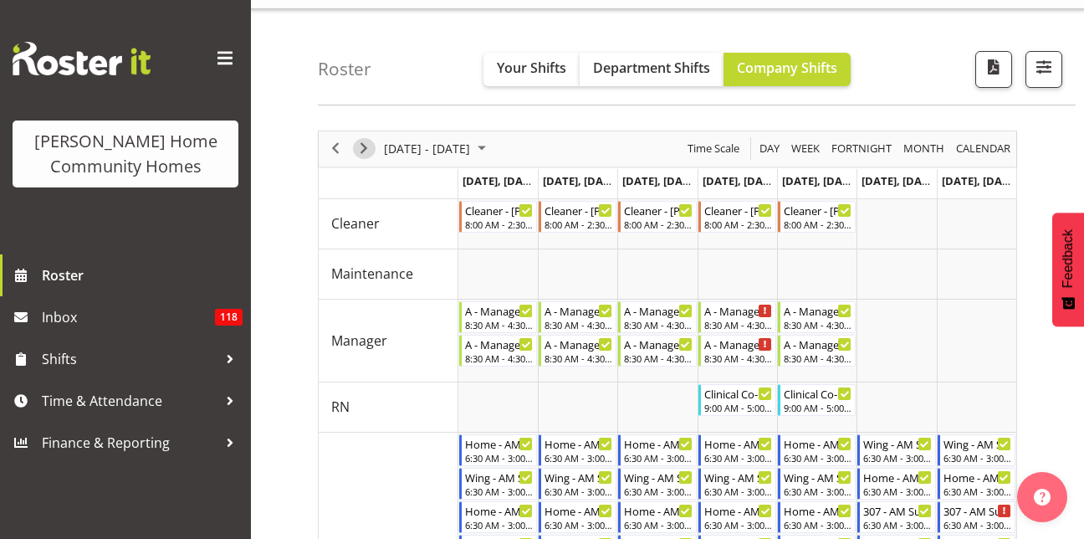
click at [361, 145] on span "Next" at bounding box center [364, 148] width 20 height 21
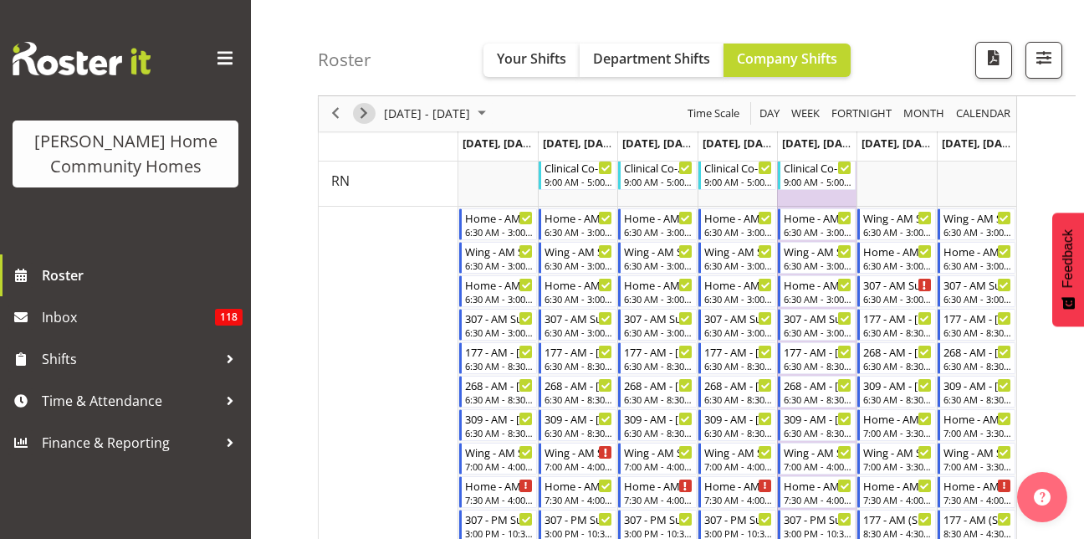
scroll to position [263, 0]
click at [496, 494] on div "7:30 AM - 4:00 PM" at bounding box center [499, 497] width 69 height 13
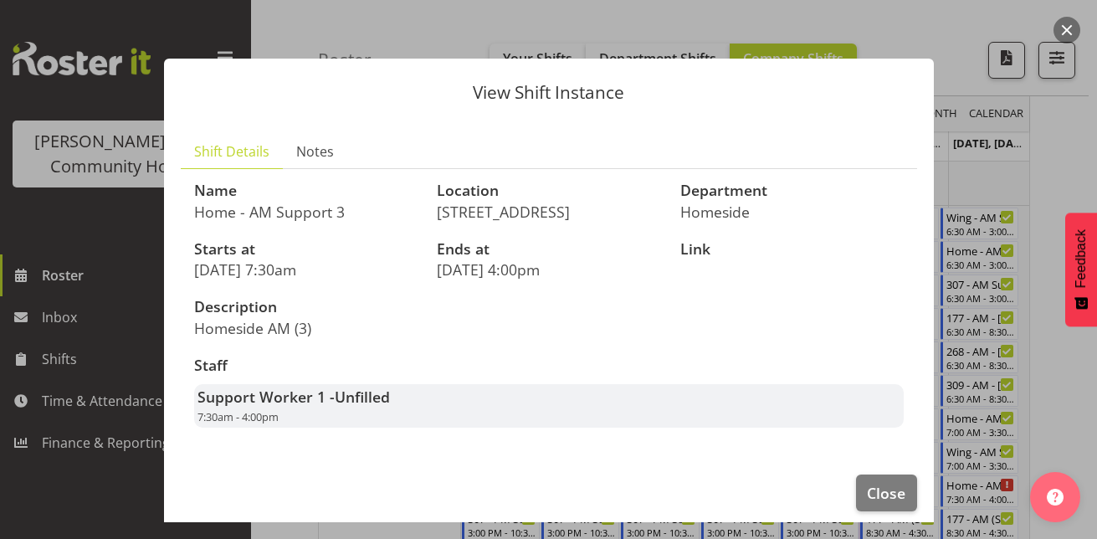
click at [866, 511] on footer "Close" at bounding box center [549, 497] width 770 height 79
click at [867, 501] on span "Close" at bounding box center [886, 493] width 38 height 22
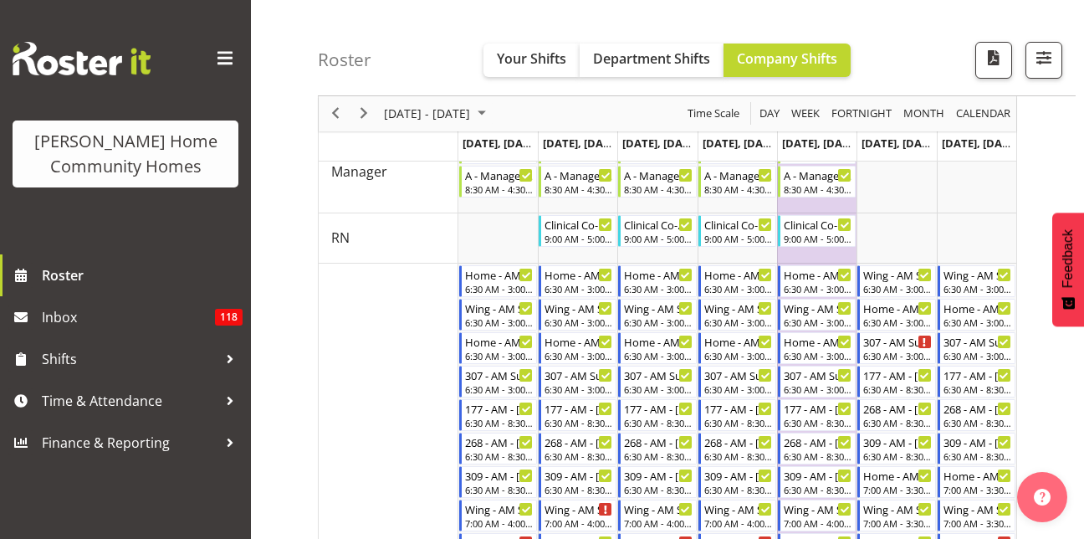
scroll to position [206, 0]
click at [909, 515] on div "Wing - AM Support 2 - Brijesh (BK) Kachhadiya" at bounding box center [897, 507] width 69 height 17
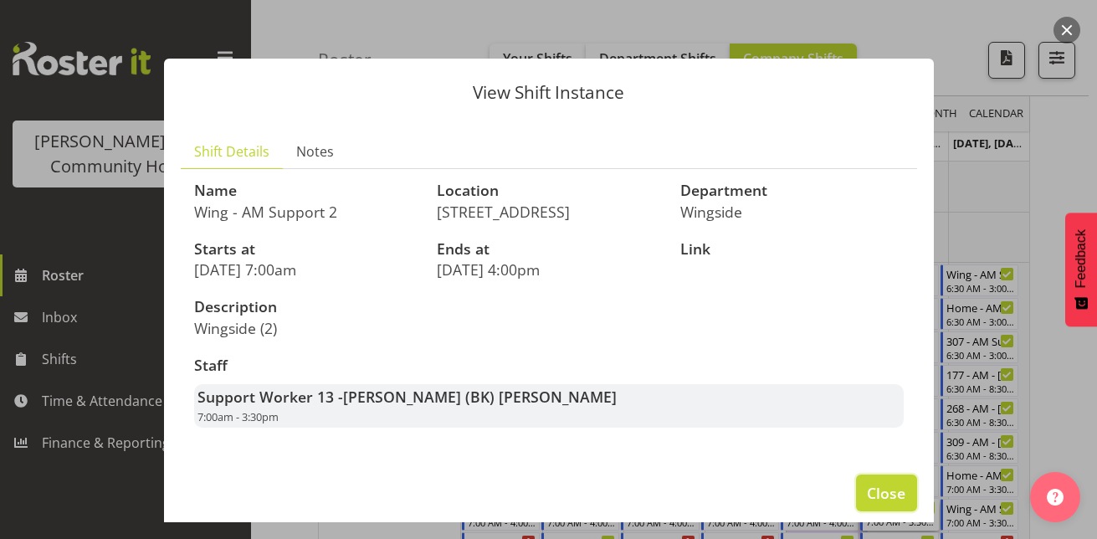
click at [873, 490] on span "Close" at bounding box center [886, 493] width 38 height 22
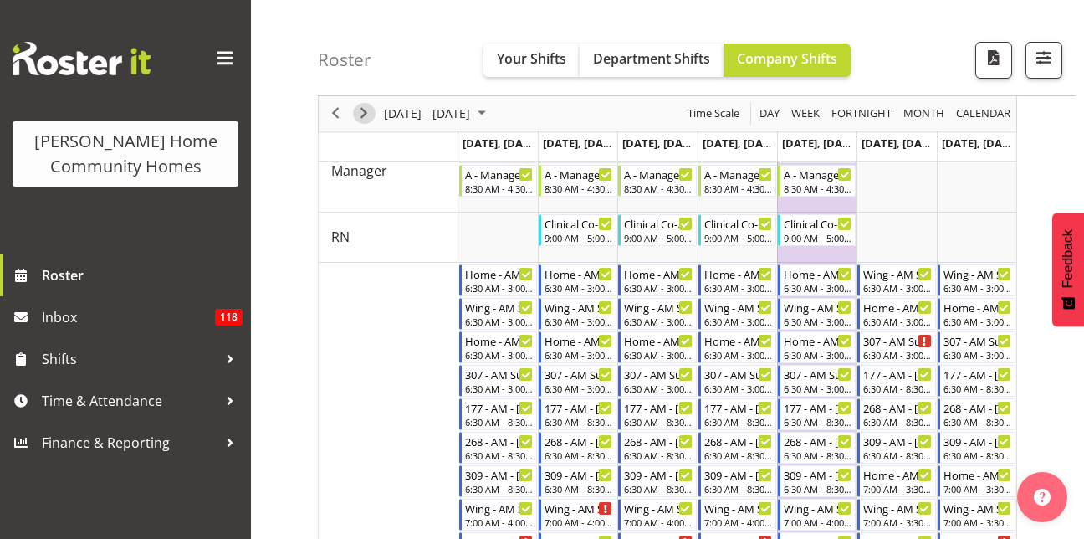
click at [366, 112] on span "Next" at bounding box center [364, 114] width 20 height 21
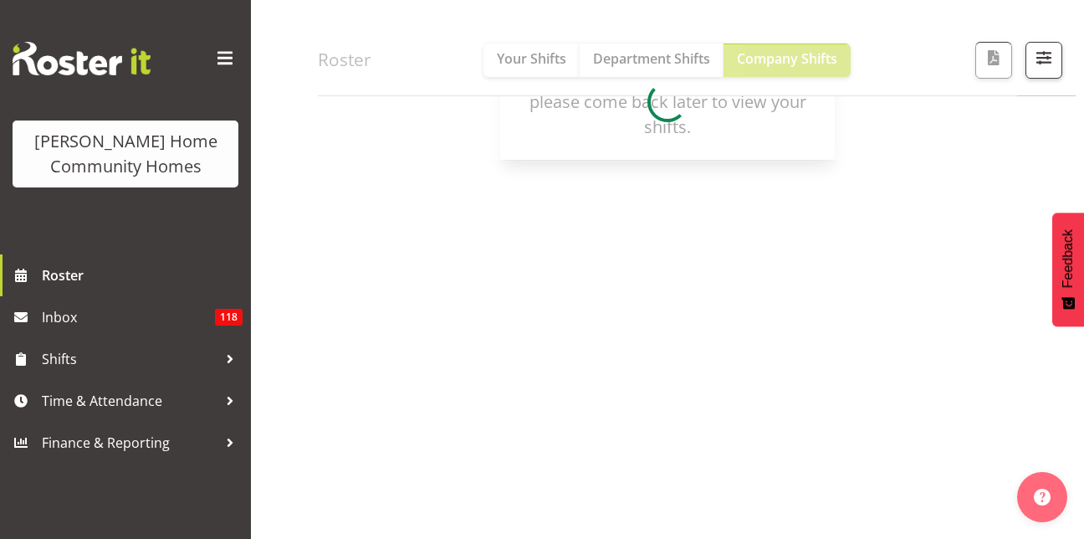
scroll to position [284, 0]
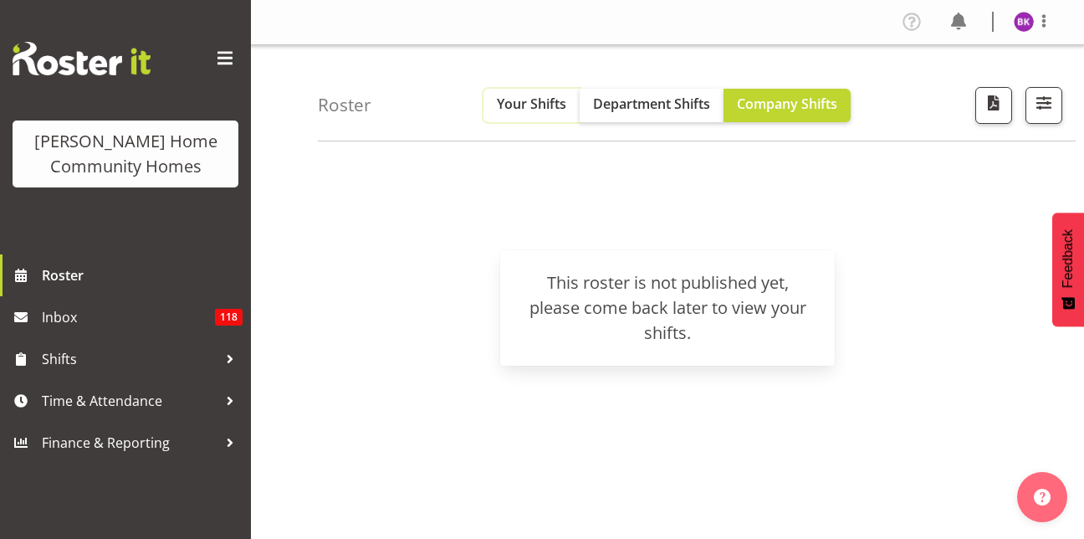
click at [542, 107] on span "Your Shifts" at bounding box center [531, 104] width 69 height 18
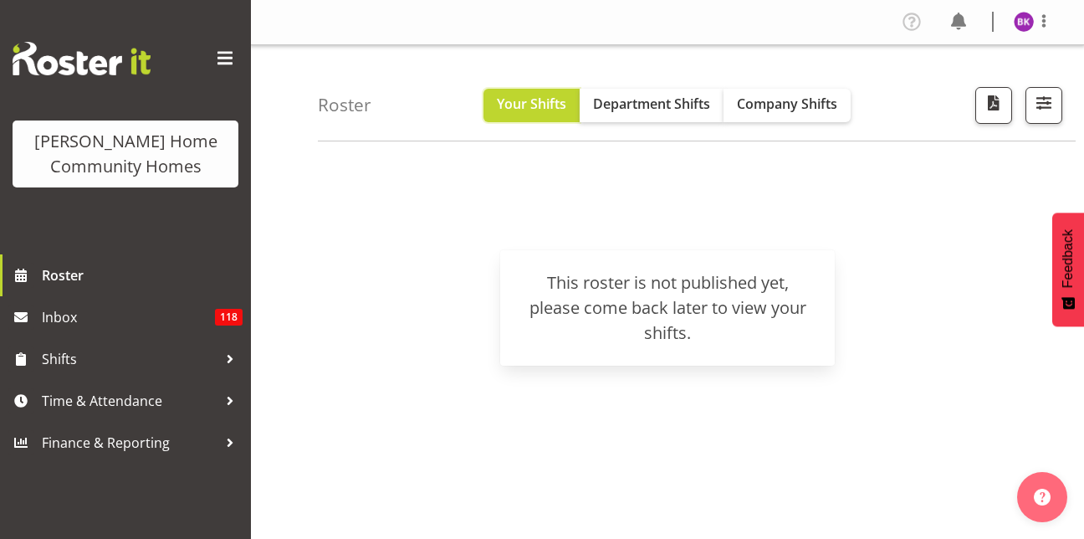
scroll to position [36, 0]
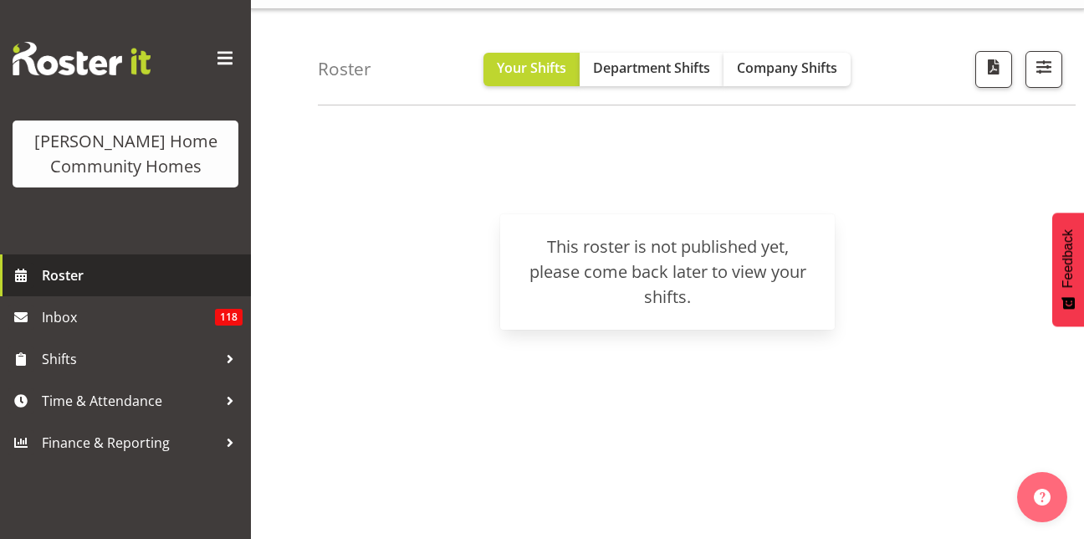
click at [88, 284] on span "Roster" at bounding box center [142, 275] width 201 height 25
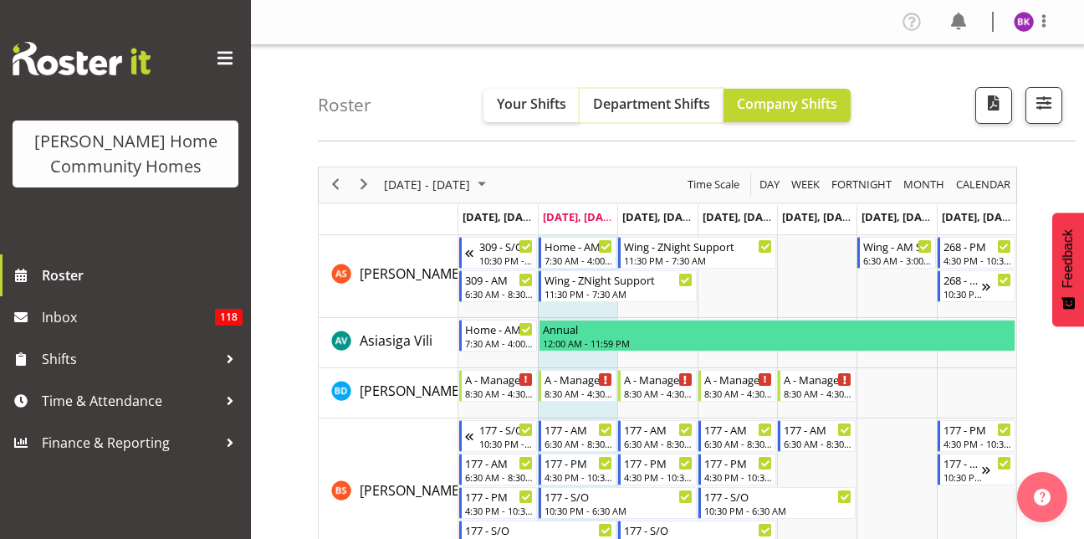
click at [679, 108] on span "Department Shifts" at bounding box center [651, 104] width 117 height 18
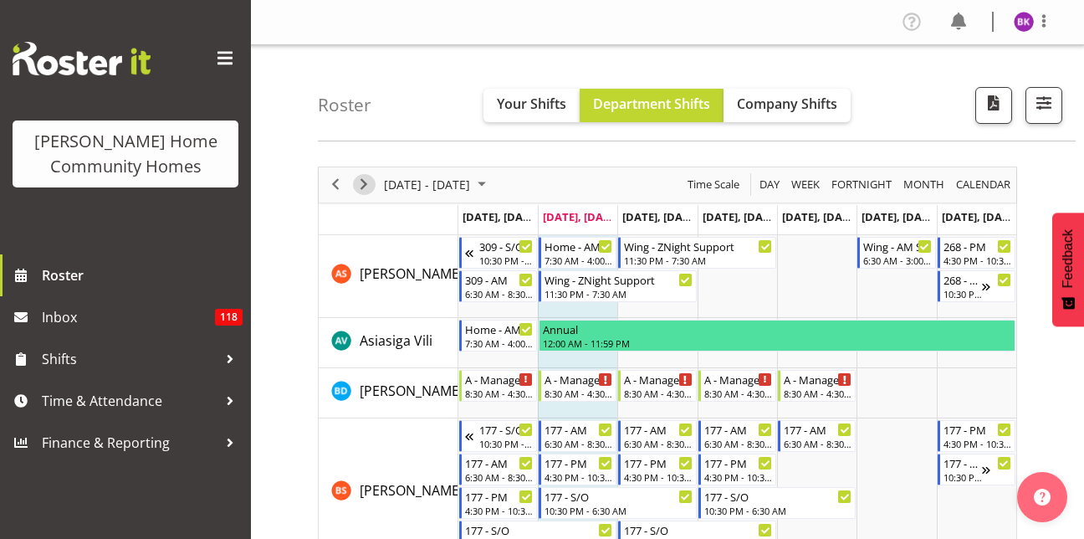
click at [368, 186] on span "Next" at bounding box center [364, 184] width 20 height 21
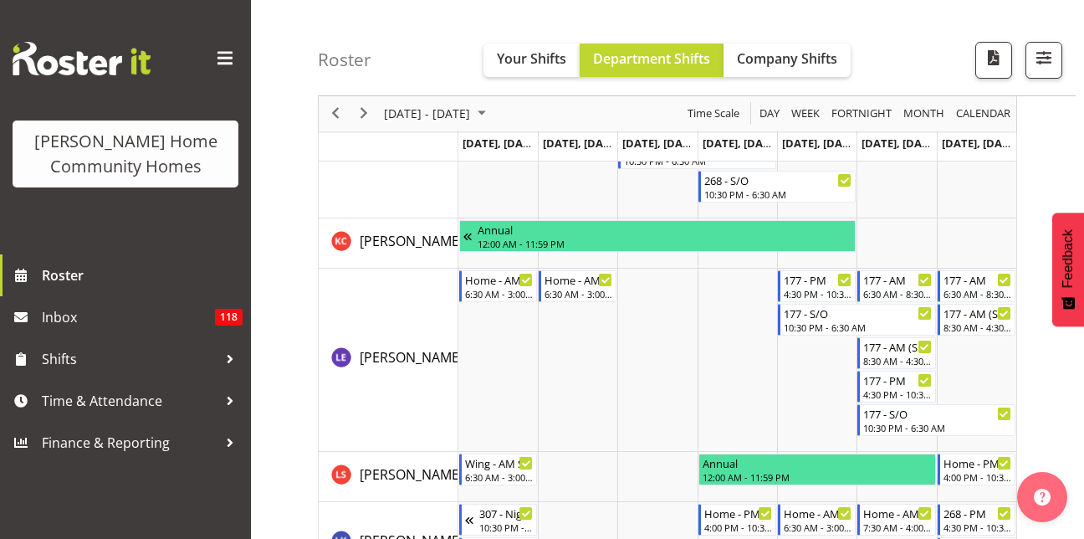
scroll to position [1616, 0]
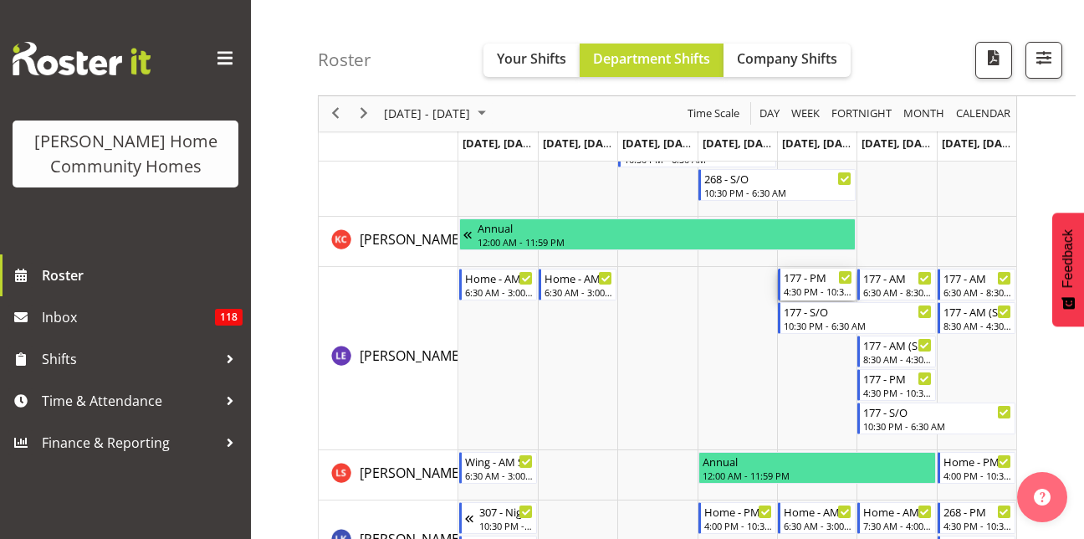
click at [832, 279] on div "177 - PM" at bounding box center [818, 277] width 69 height 17
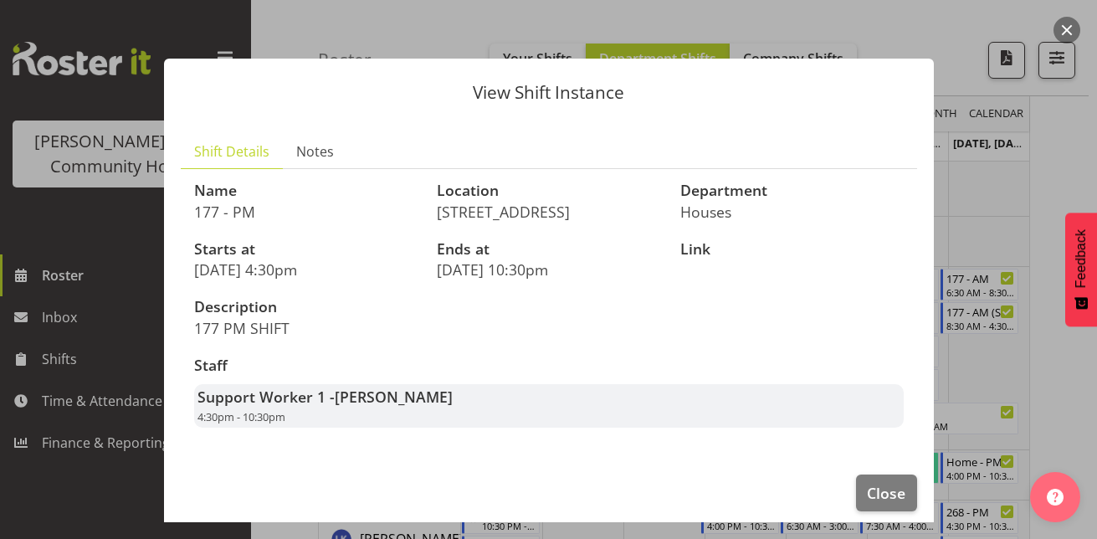
click at [1046, 166] on div at bounding box center [548, 269] width 1097 height 539
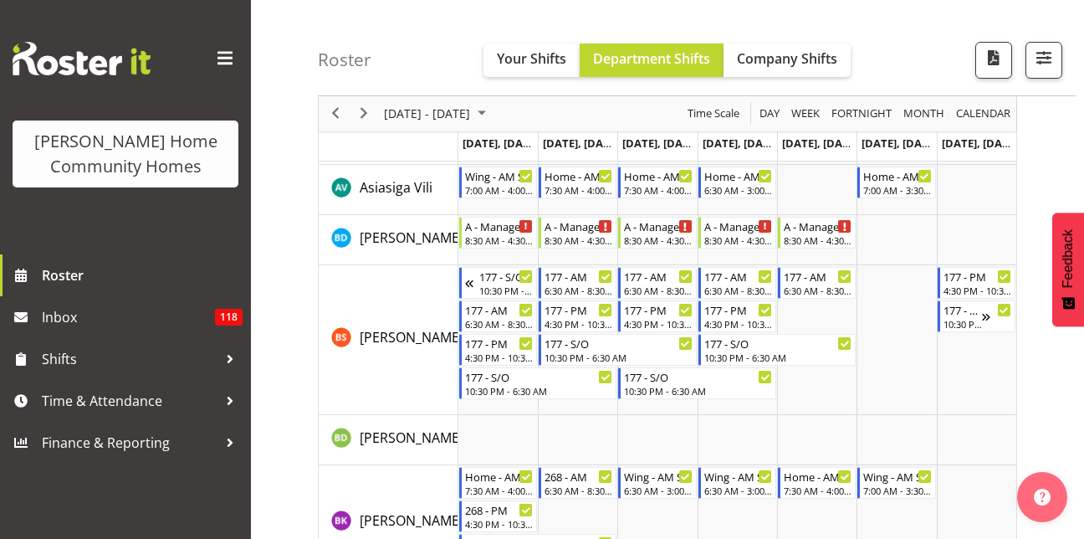
scroll to position [0, 0]
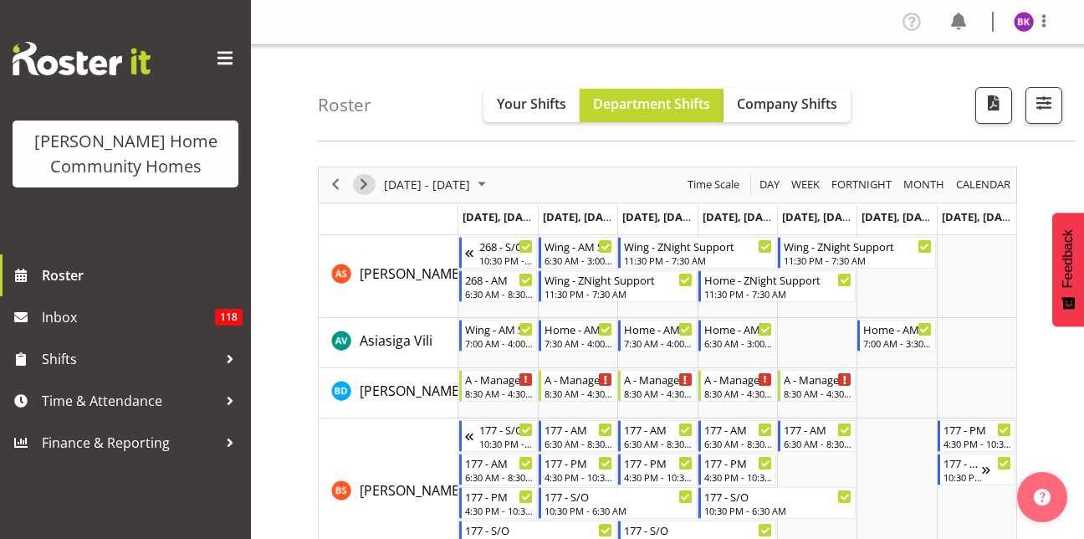
click at [363, 185] on span "Next" at bounding box center [364, 184] width 20 height 21
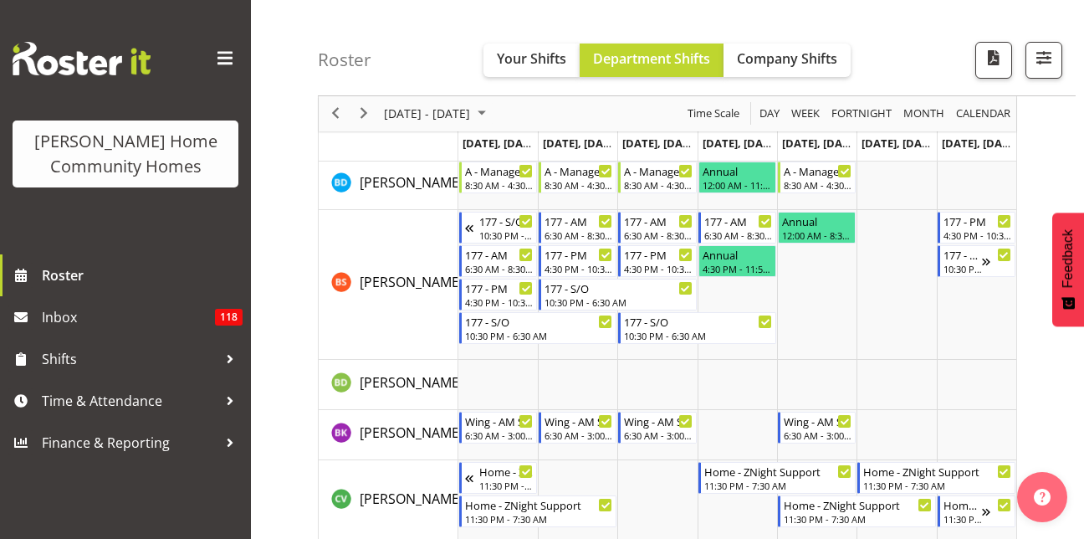
scroll to position [209, 0]
click at [812, 418] on div "Wing - AM Support 1" at bounding box center [818, 419] width 69 height 17
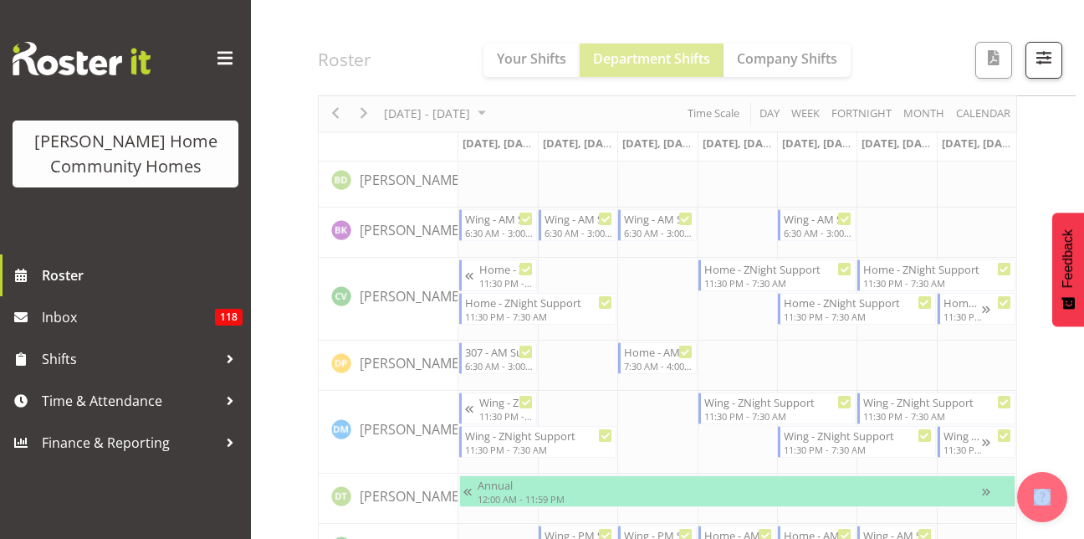
scroll to position [417, 0]
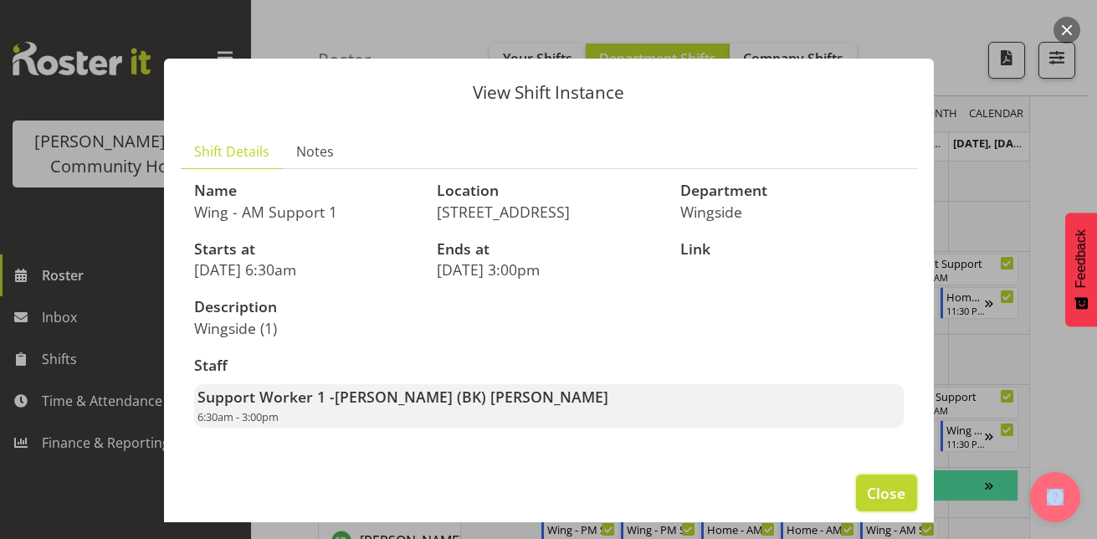
click at [868, 474] on button "Close" at bounding box center [886, 492] width 60 height 37
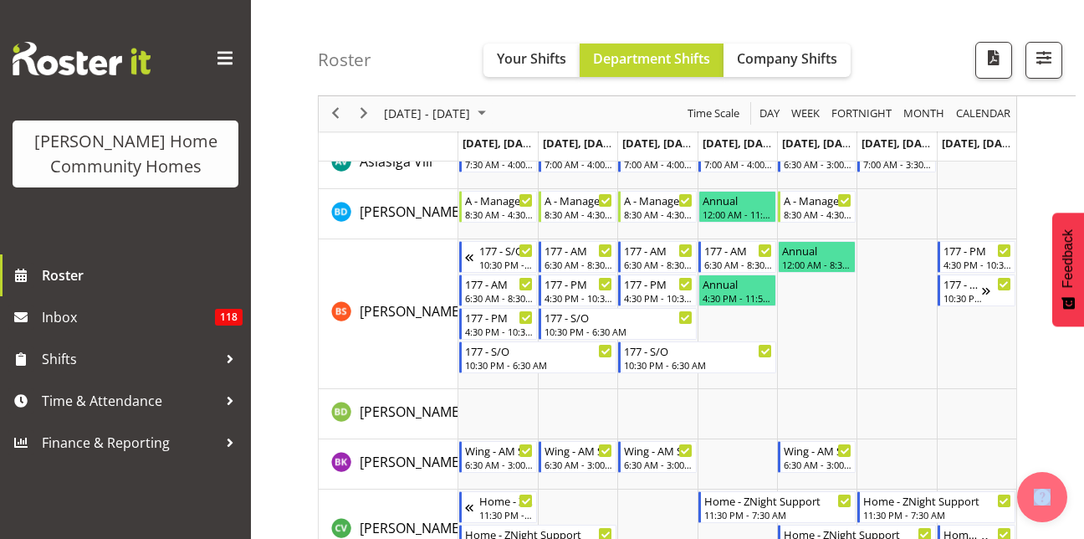
scroll to position [0, 0]
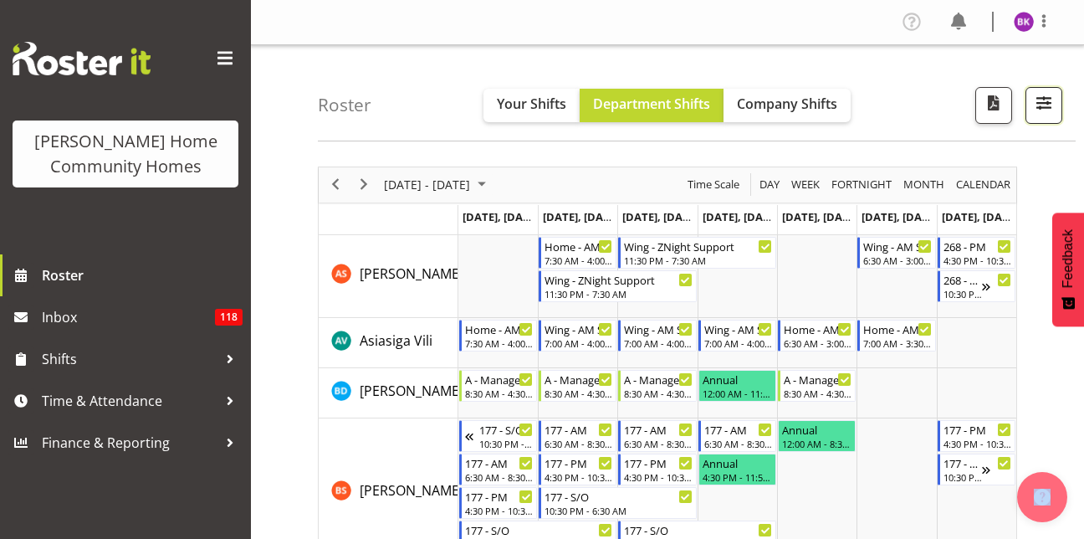
click at [1049, 109] on span "button" at bounding box center [1044, 103] width 22 height 22
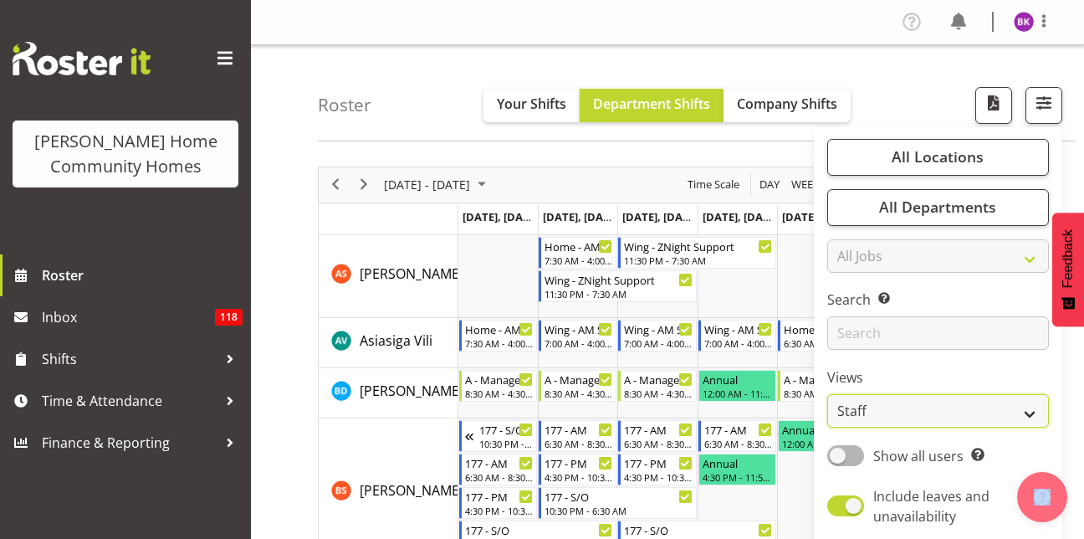
click at [966, 428] on select "Staff Role Shift - Horizontal Shift - Vertical Staff - Location" at bounding box center [938, 410] width 222 height 33
select select "role"
click at [828, 394] on select "Staff Role Shift - Horizontal Shift - Vertical Staff - Location" at bounding box center [938, 410] width 222 height 33
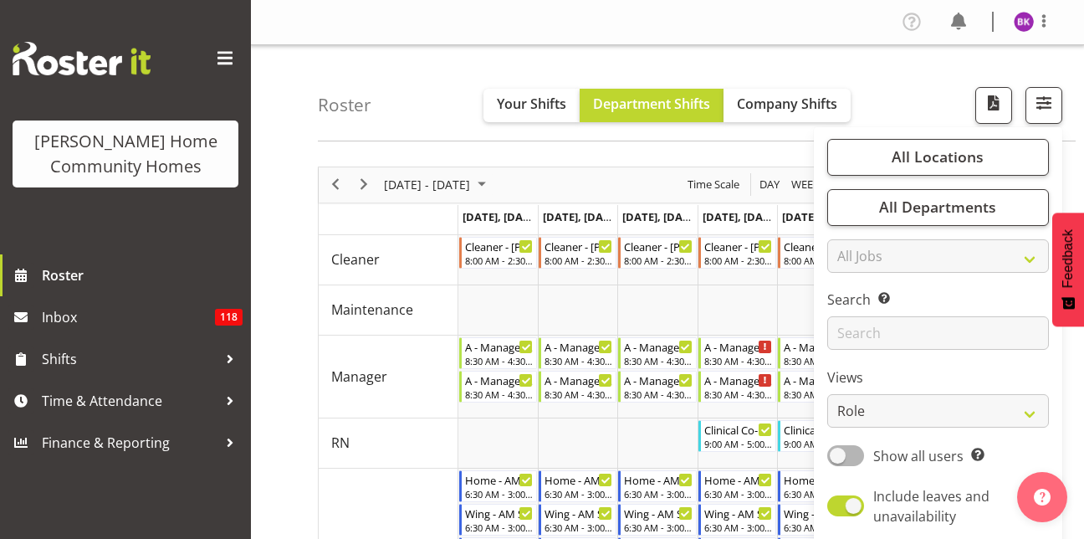
click at [882, 78] on div "Roster Your Shifts Department Shifts Company Shifts All Locations Clear [STREET…" at bounding box center [697, 93] width 758 height 96
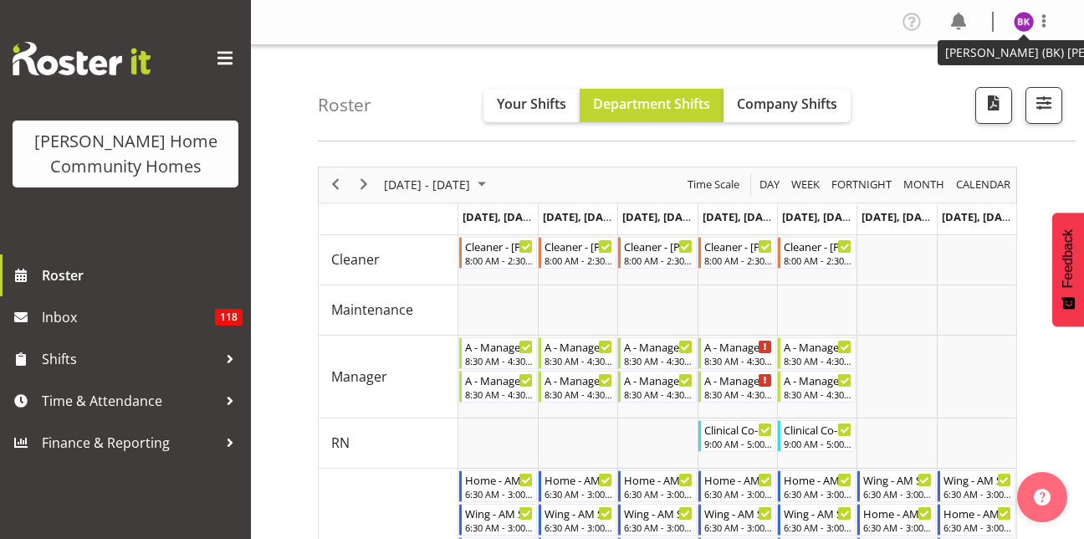
click at [1015, 29] on figure at bounding box center [1024, 22] width 20 height 20
click at [996, 85] on link "Log Out" at bounding box center [974, 88] width 161 height 30
